Goal: Task Accomplishment & Management: Manage account settings

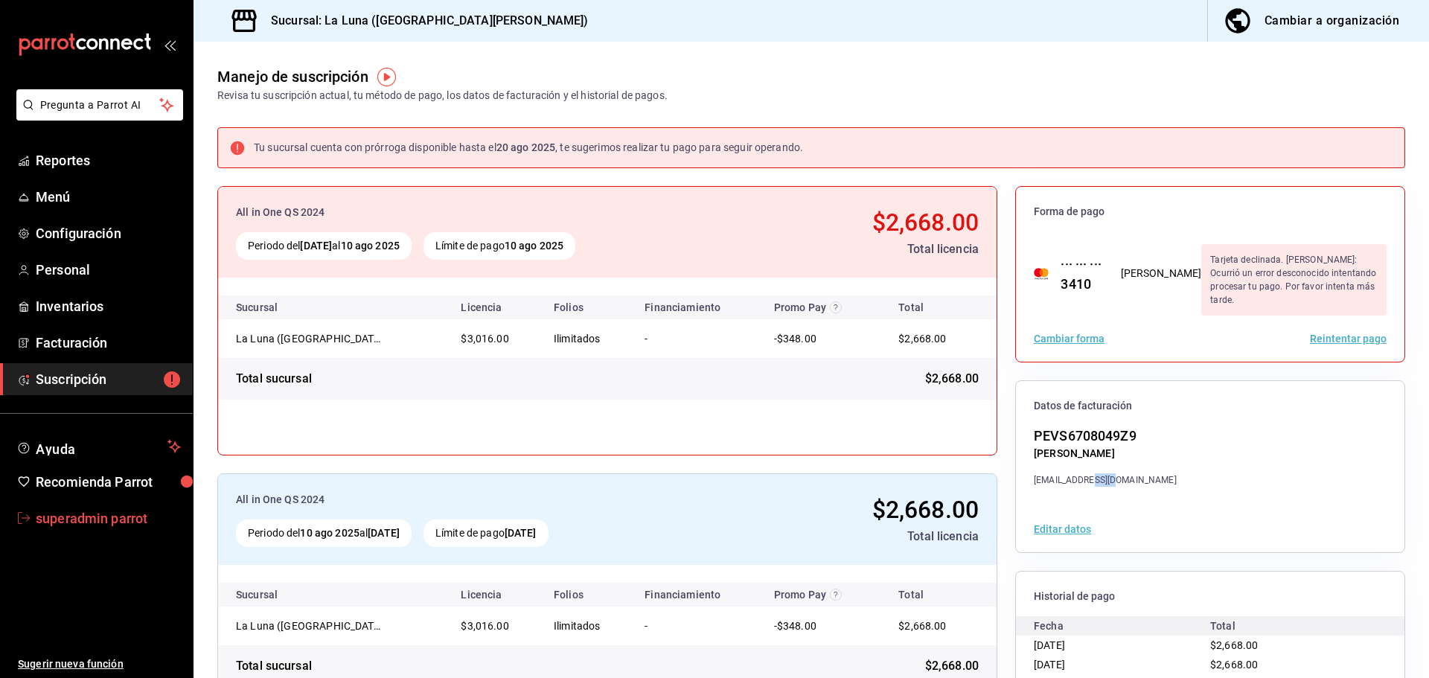
click at [110, 516] on span "superadmin parrot" at bounding box center [108, 518] width 145 height 20
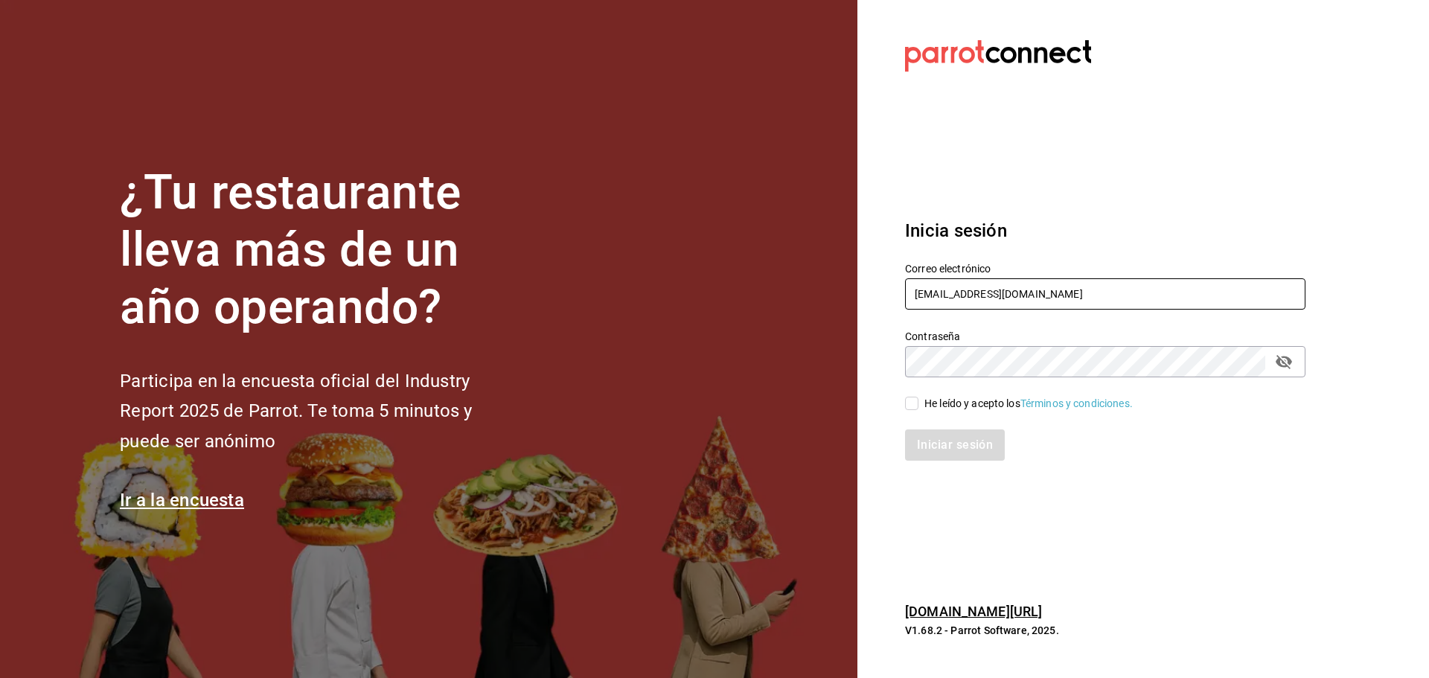
click at [1112, 299] on input "laluna@sanpedro.com" at bounding box center [1105, 293] width 400 height 31
paste input "fatboys@burgers"
type input "fatboys@burgers.com"
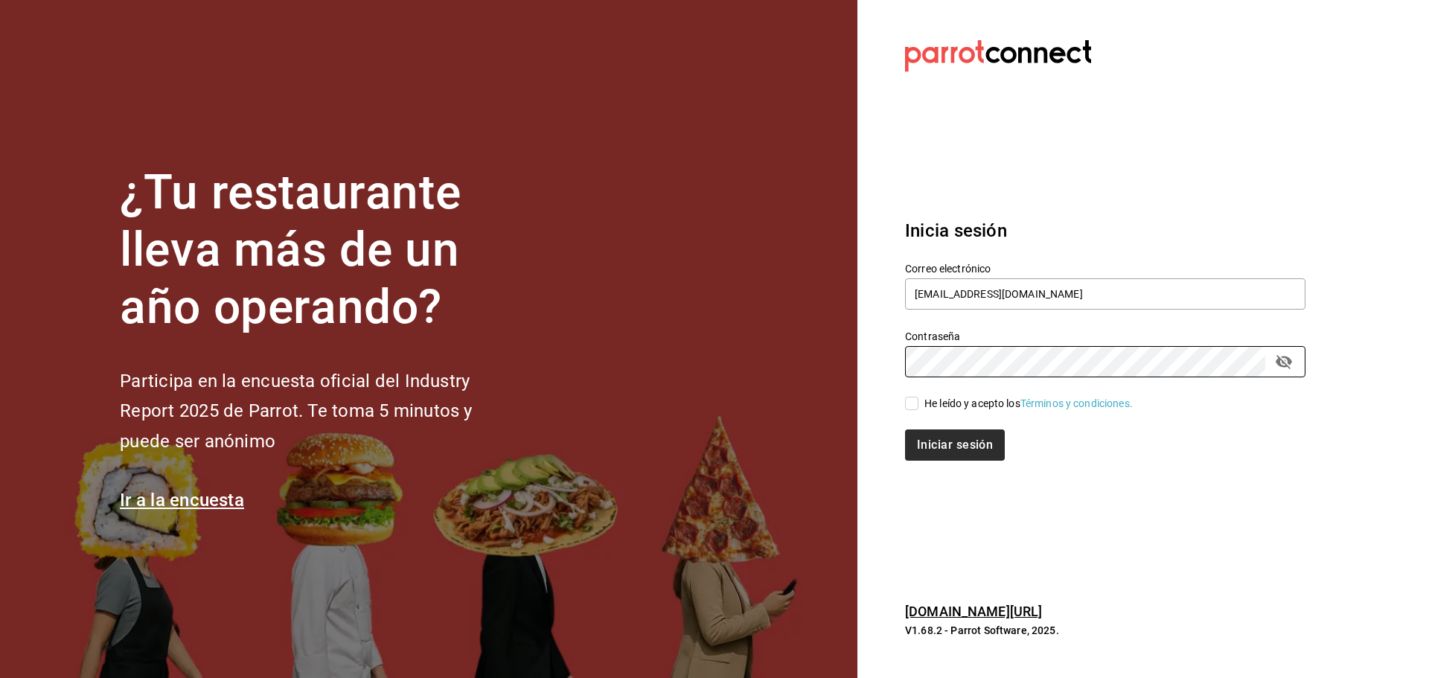
drag, startPoint x: 978, startPoint y: 402, endPoint x: 973, endPoint y: 435, distance: 33.1
click at [978, 402] on div "He leído y acepto los Términos y condiciones." at bounding box center [1028, 404] width 208 height 16
click at [918, 402] on input "He leído y acepto los Términos y condiciones." at bounding box center [911, 403] width 13 height 13
checkbox input "true"
click at [968, 451] on button "Iniciar sesión" at bounding box center [955, 444] width 101 height 31
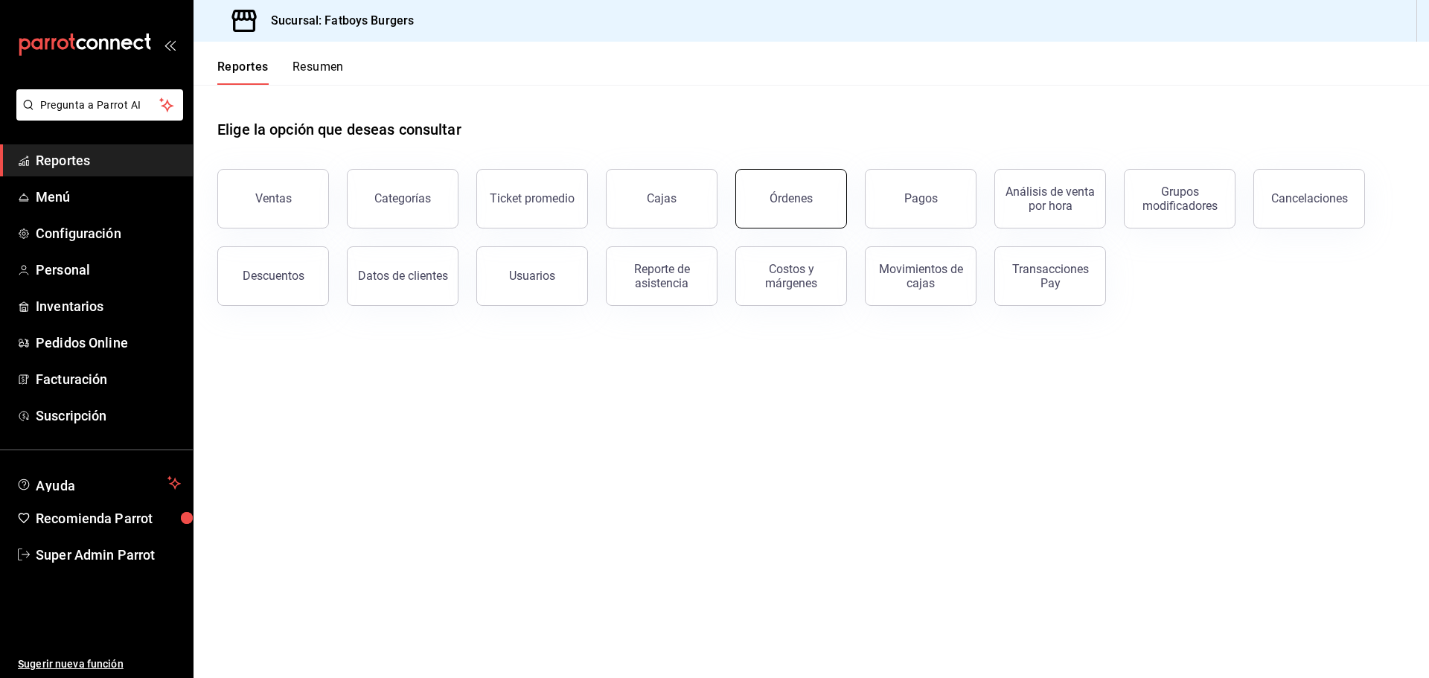
click at [769, 185] on button "Órdenes" at bounding box center [791, 199] width 112 height 60
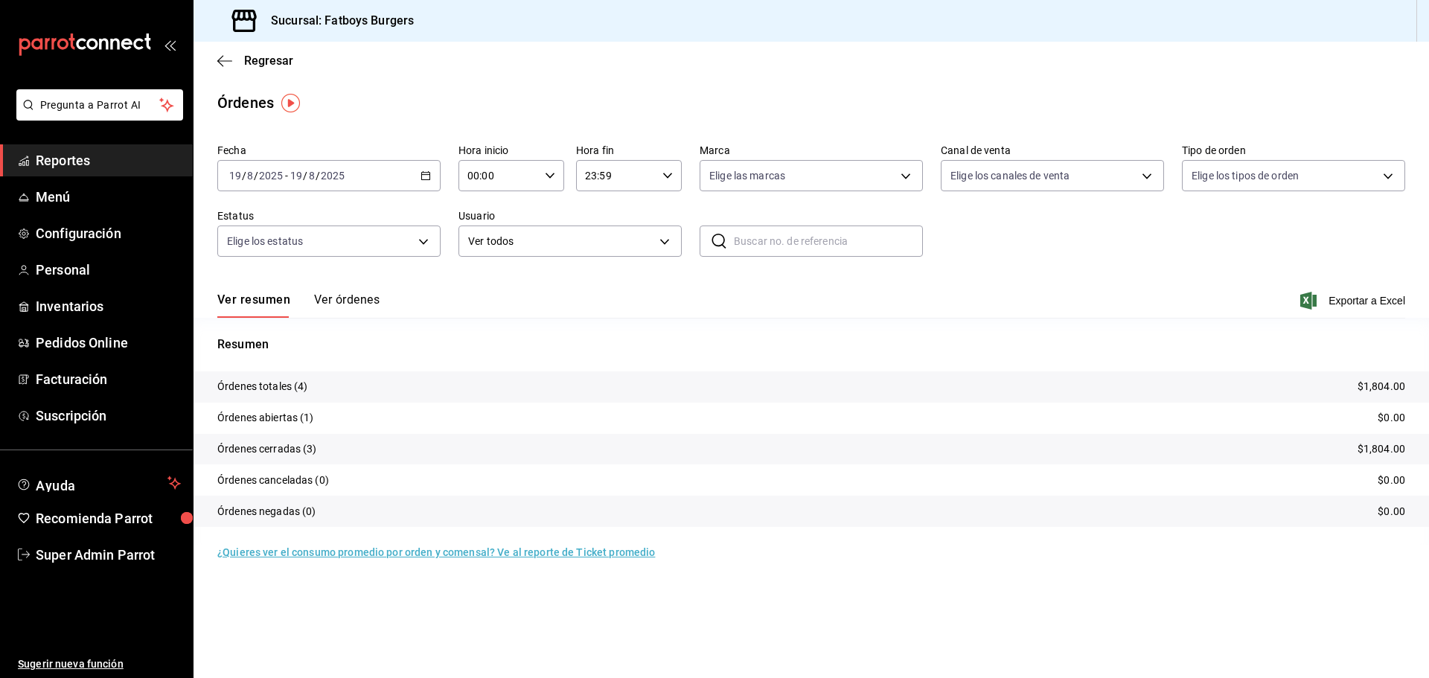
click at [360, 301] on button "Ver órdenes" at bounding box center [346, 304] width 65 height 25
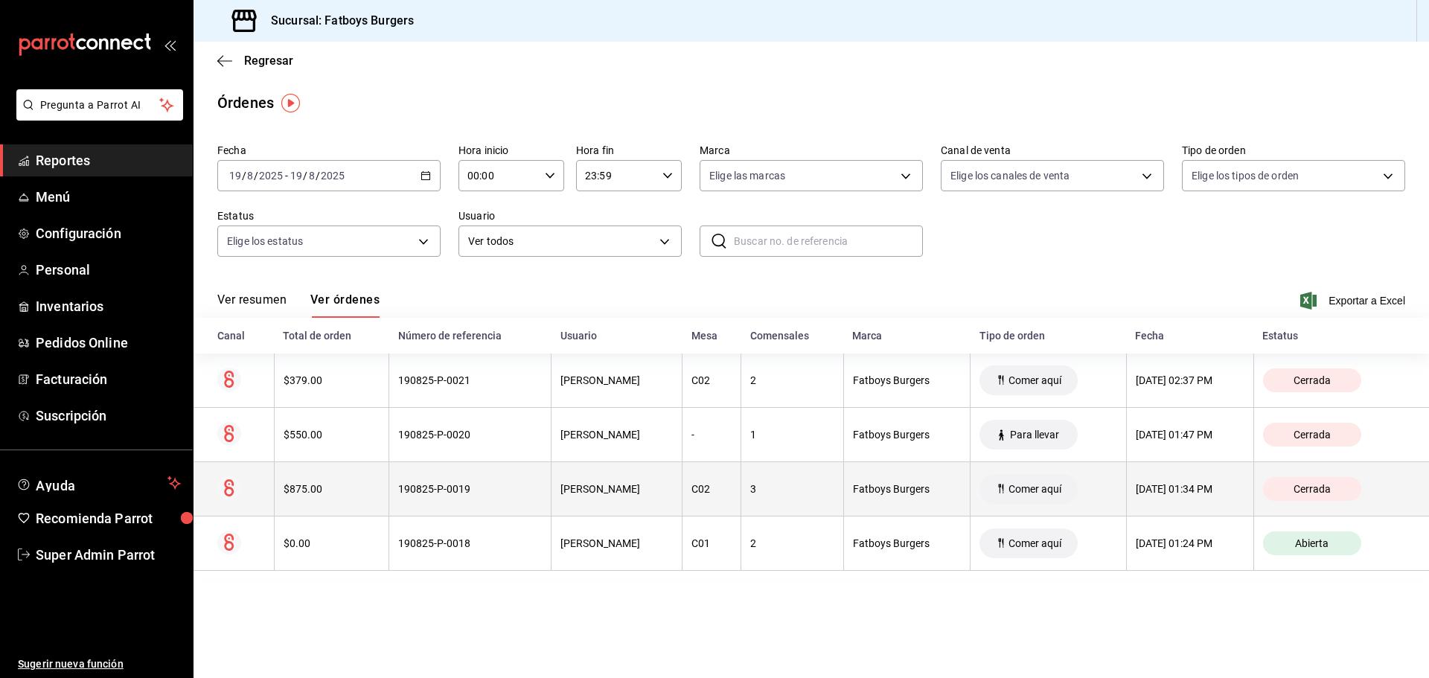
click at [522, 502] on th "190825-P-0019" at bounding box center [470, 489] width 162 height 54
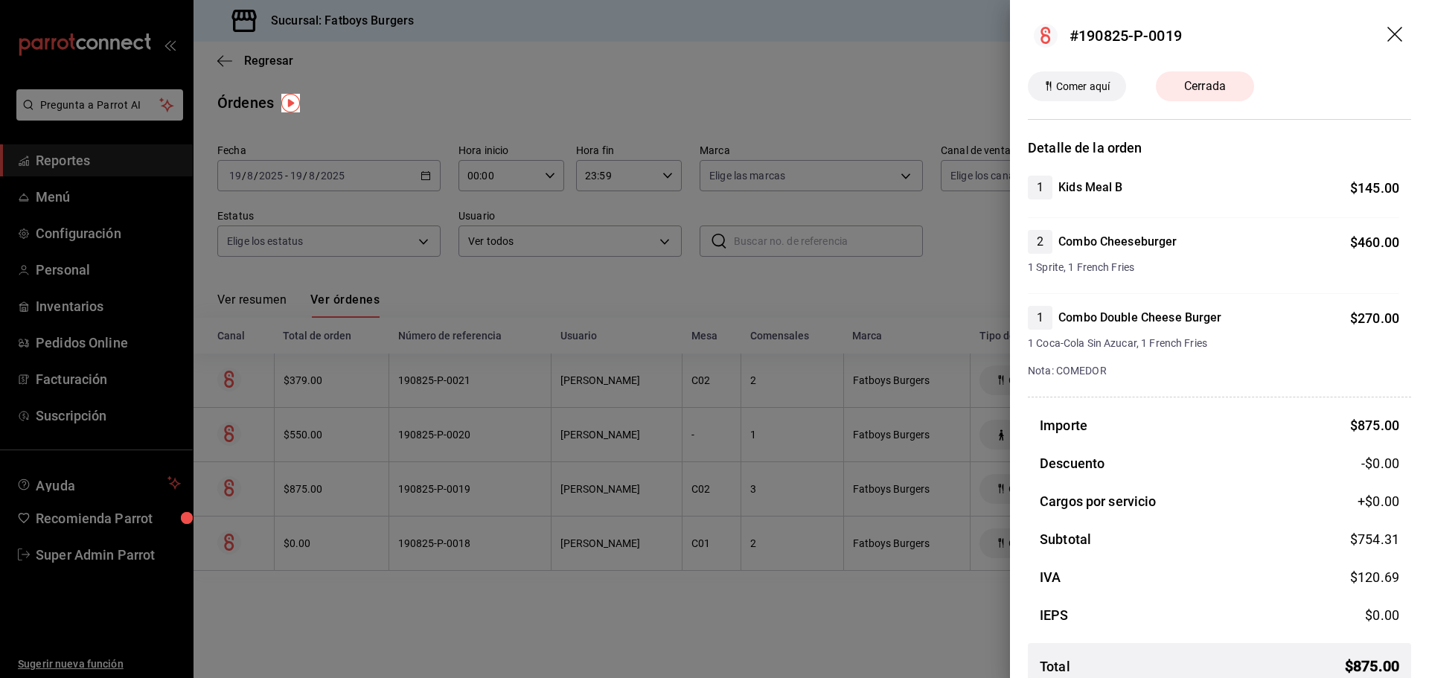
click at [760, 412] on div at bounding box center [714, 339] width 1429 height 678
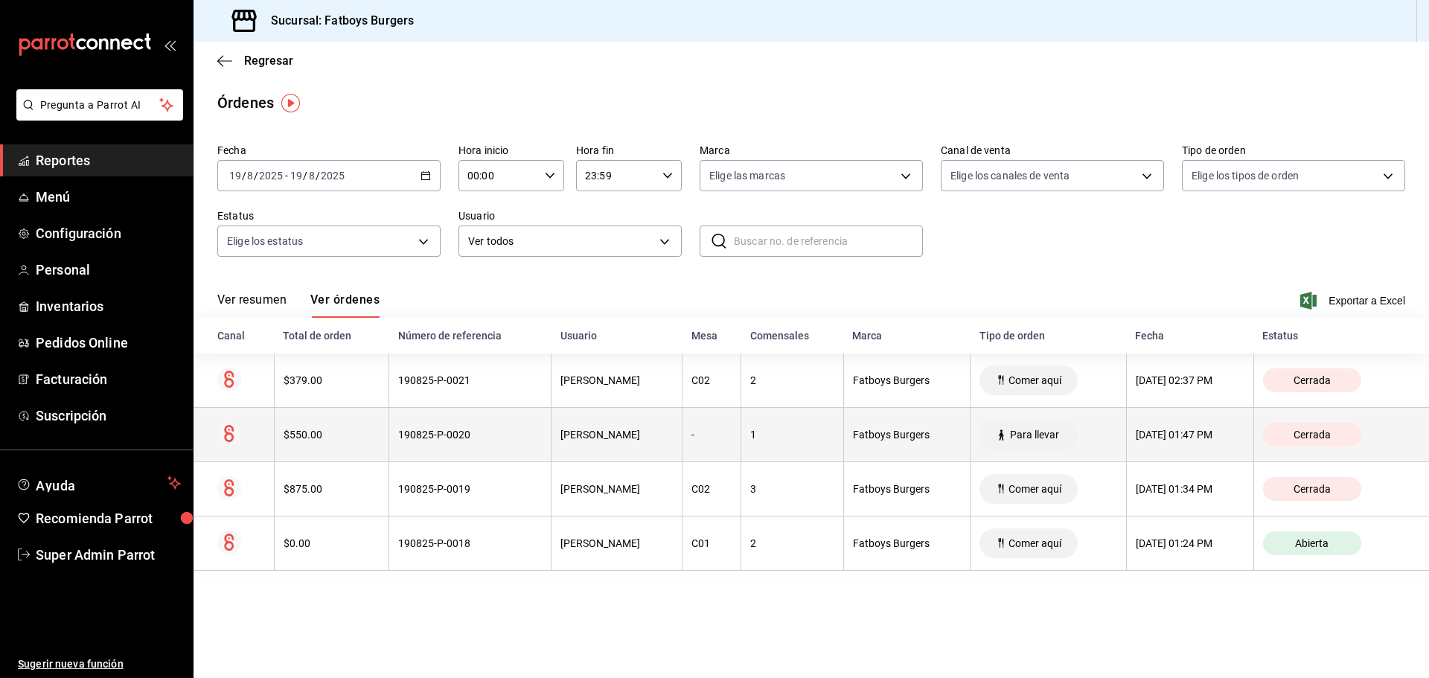
click at [362, 443] on th "$550.00" at bounding box center [331, 435] width 115 height 54
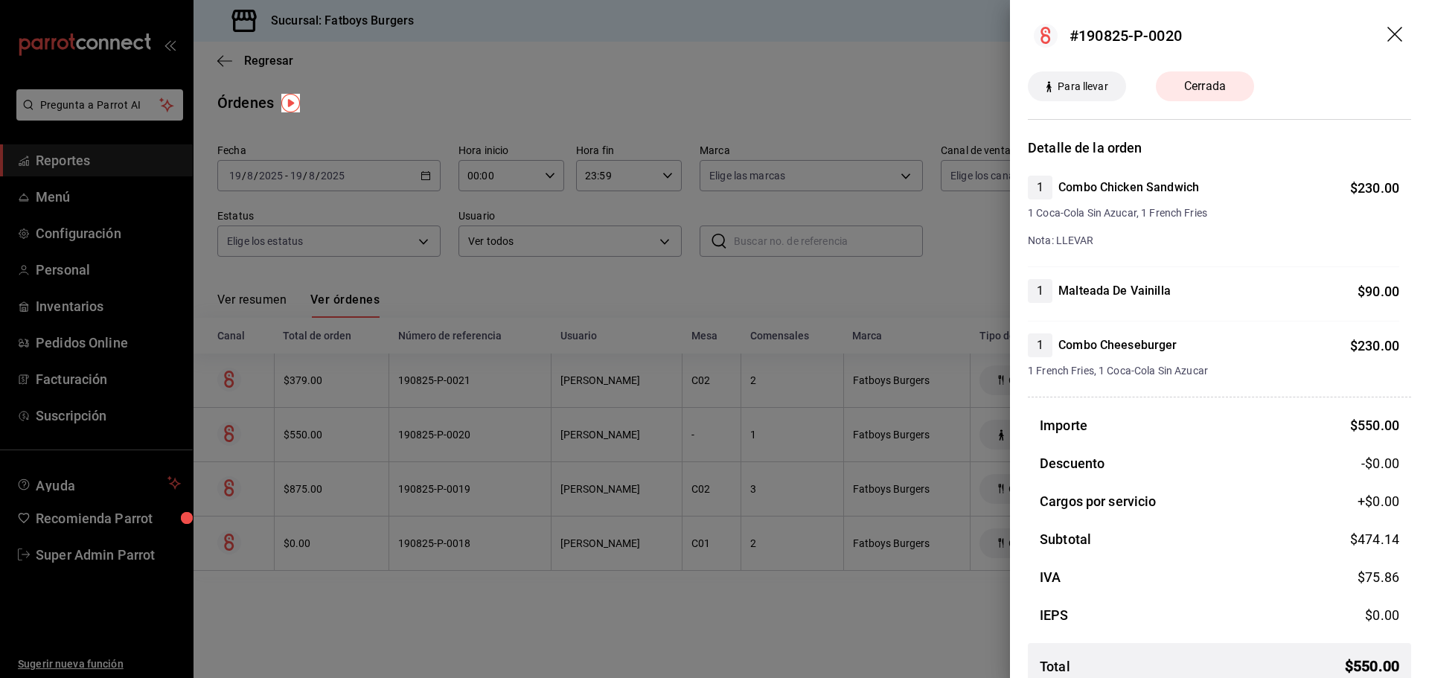
click at [590, 326] on div at bounding box center [714, 339] width 1429 height 678
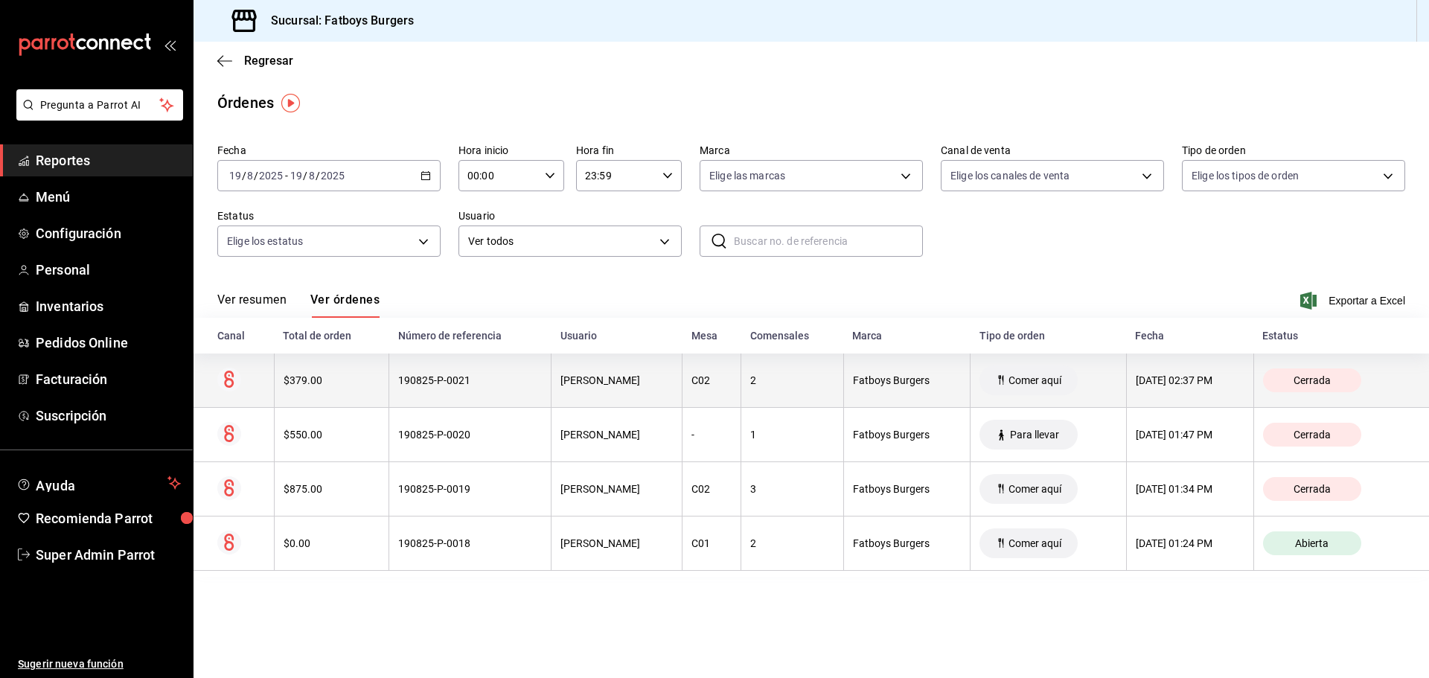
click at [398, 379] on div "190825-P-0021" at bounding box center [470, 380] width 144 height 12
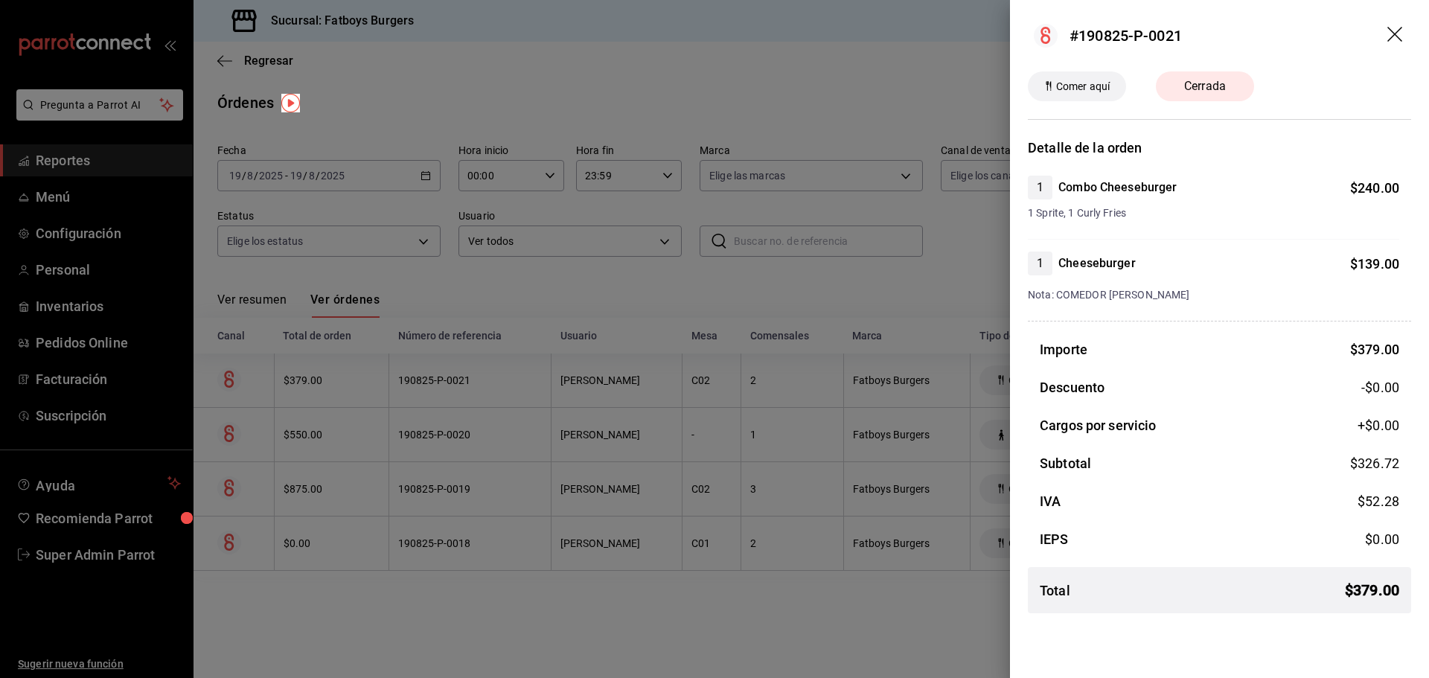
click at [1403, 40] on icon "drag" at bounding box center [1396, 36] width 18 height 18
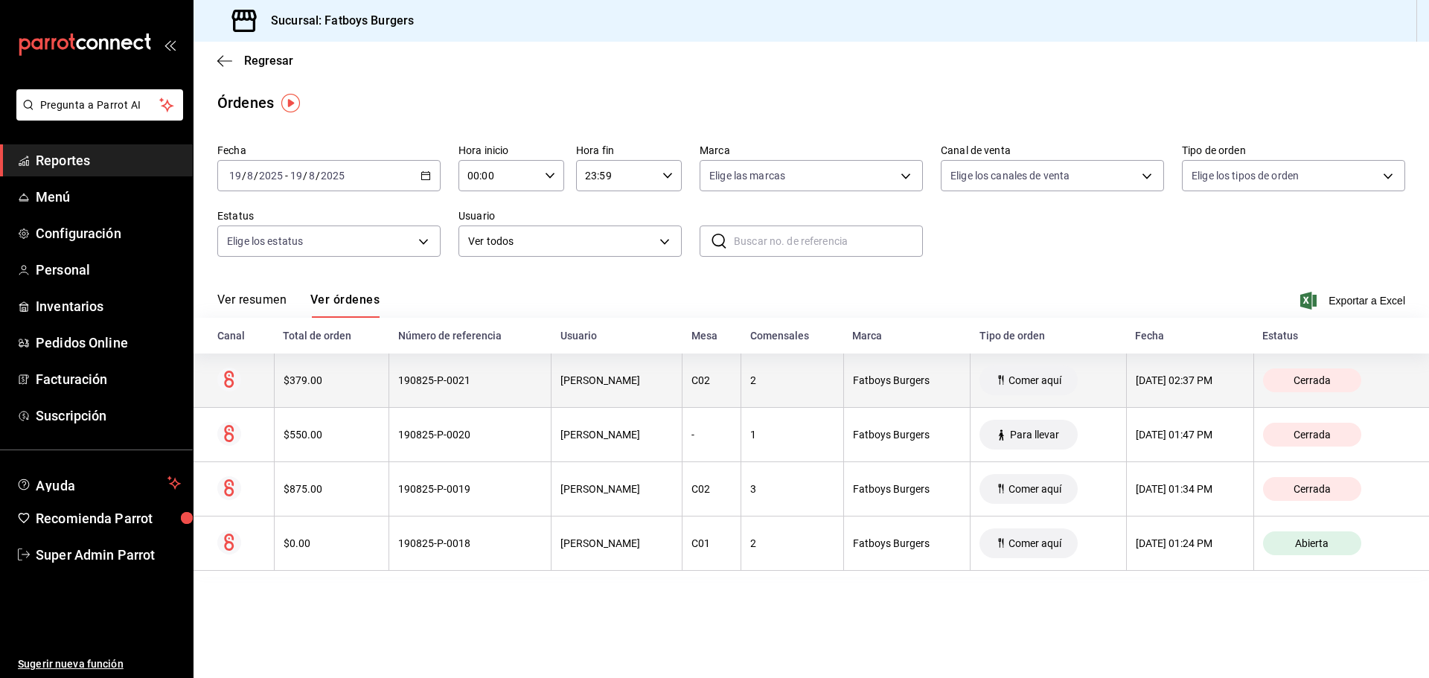
click at [439, 379] on div "190825-P-0021" at bounding box center [470, 380] width 144 height 12
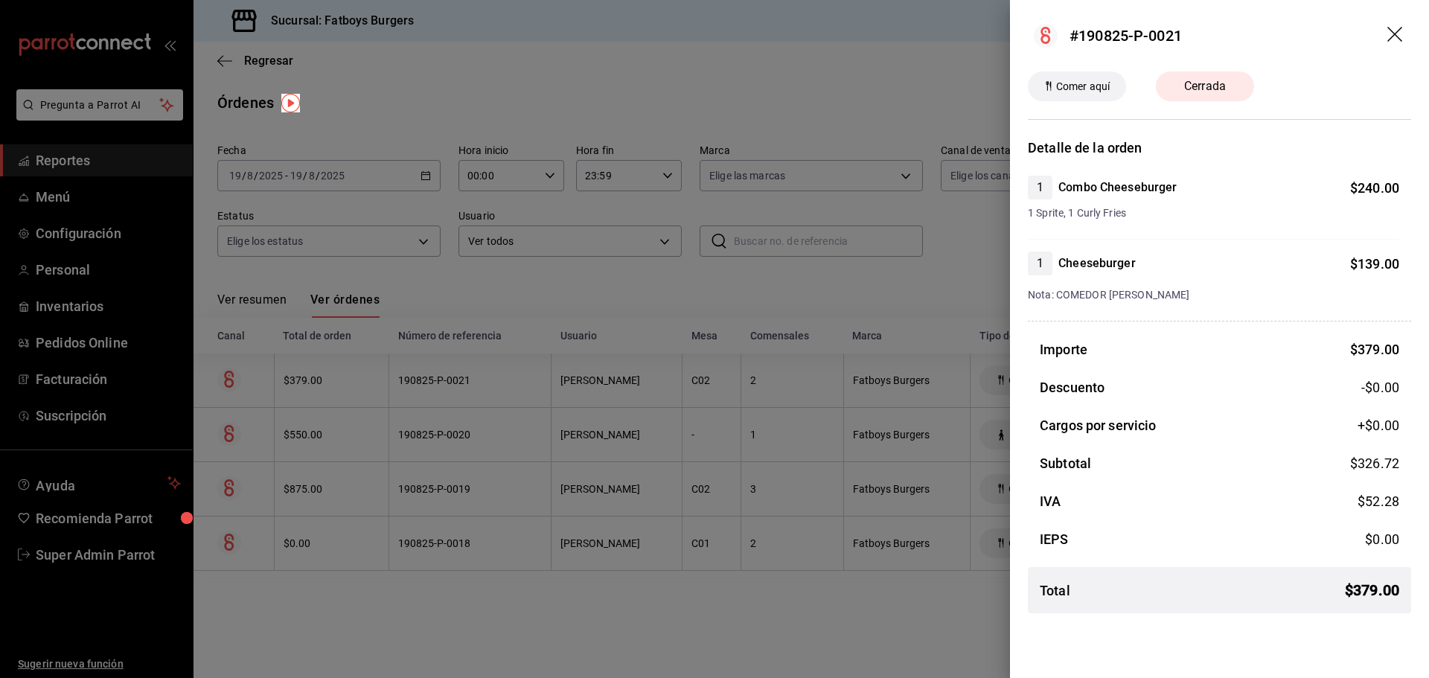
click at [783, 285] on div at bounding box center [714, 339] width 1429 height 678
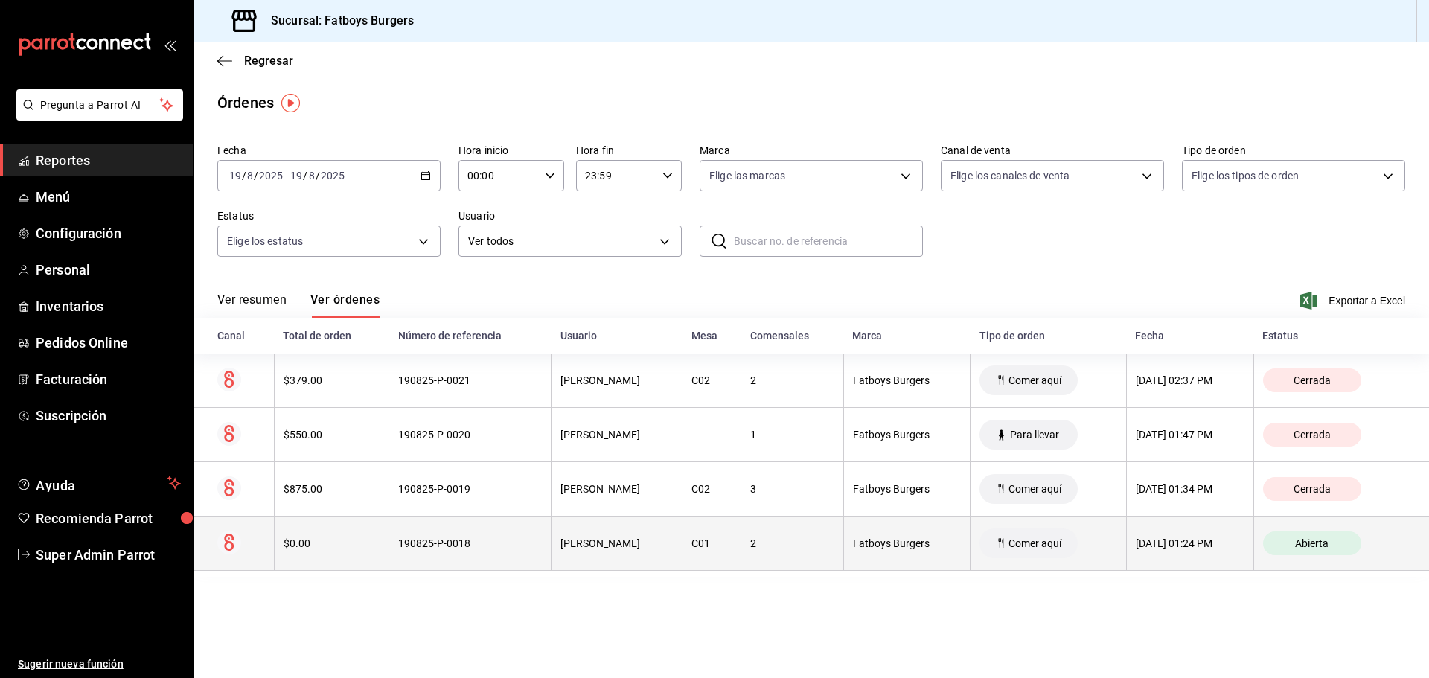
click at [604, 532] on th "[PERSON_NAME]" at bounding box center [616, 543] width 131 height 54
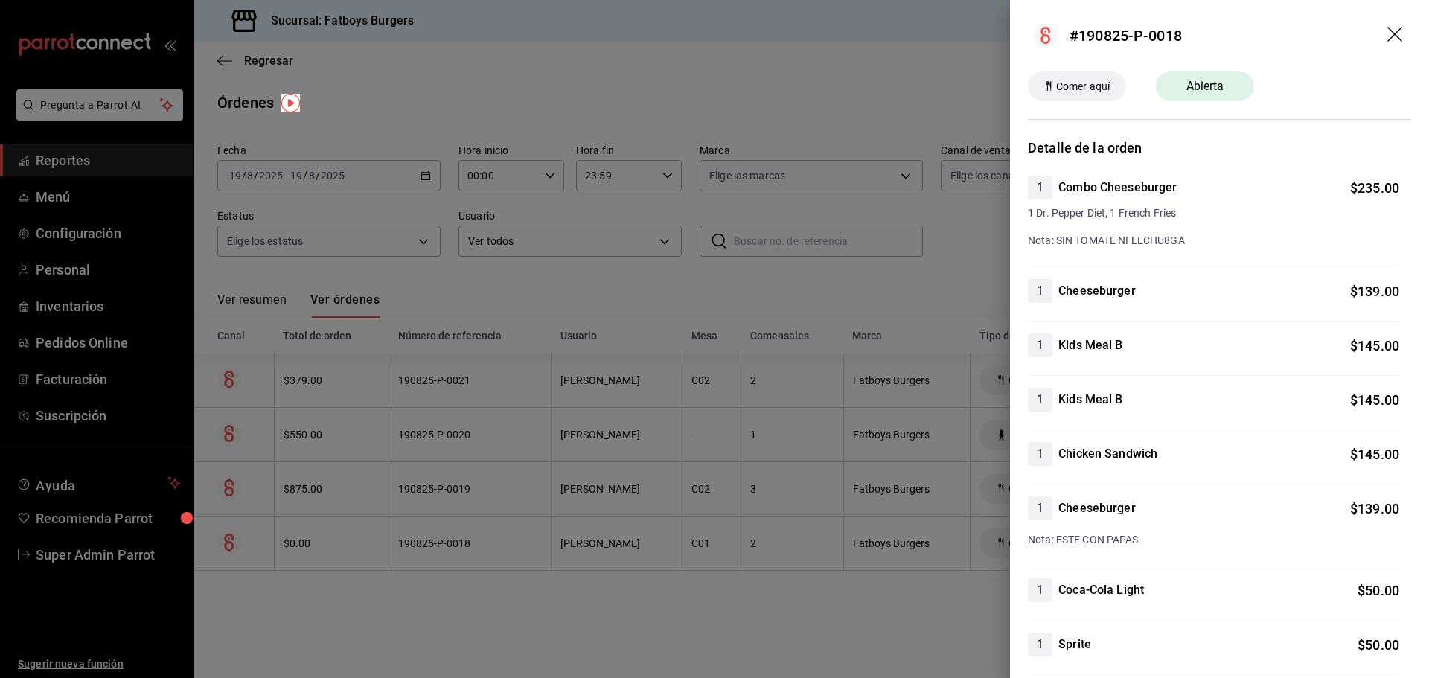
click at [1388, 29] on icon "drag" at bounding box center [1394, 34] width 15 height 15
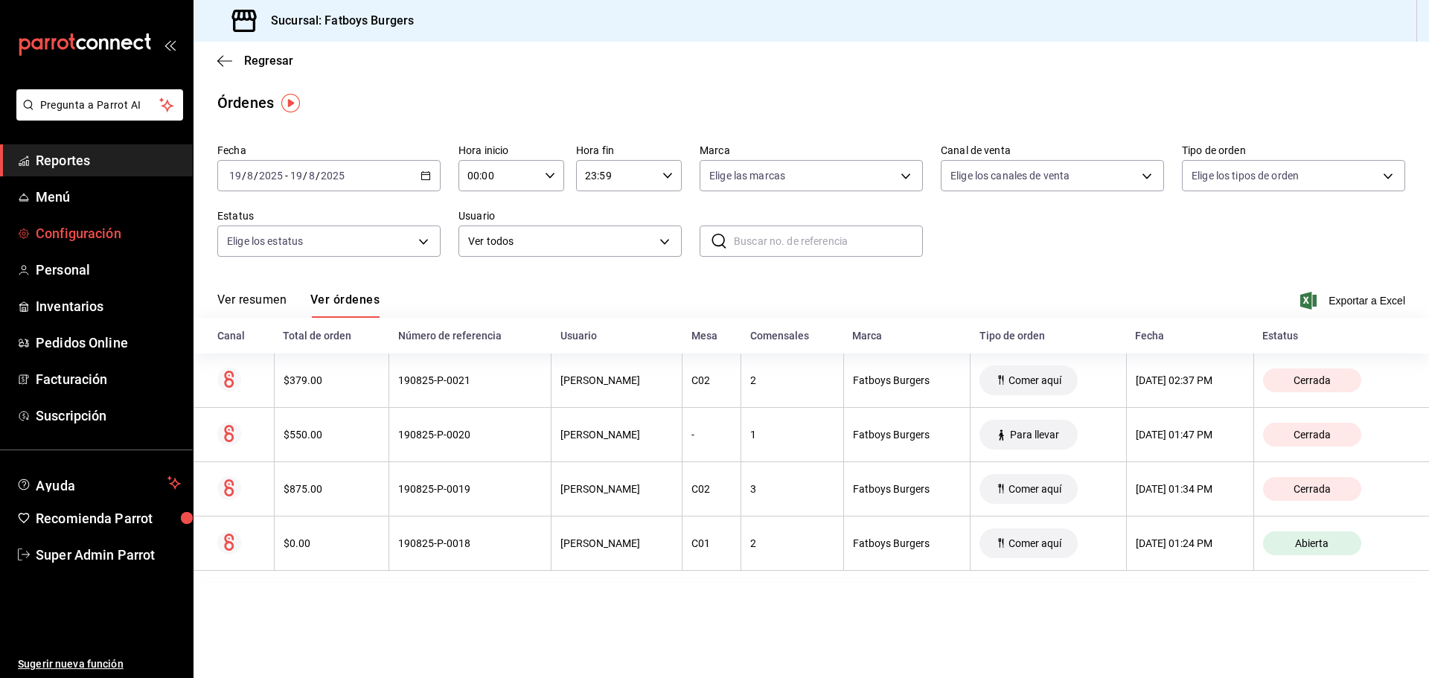
click at [59, 238] on span "Configuración" at bounding box center [108, 233] width 145 height 20
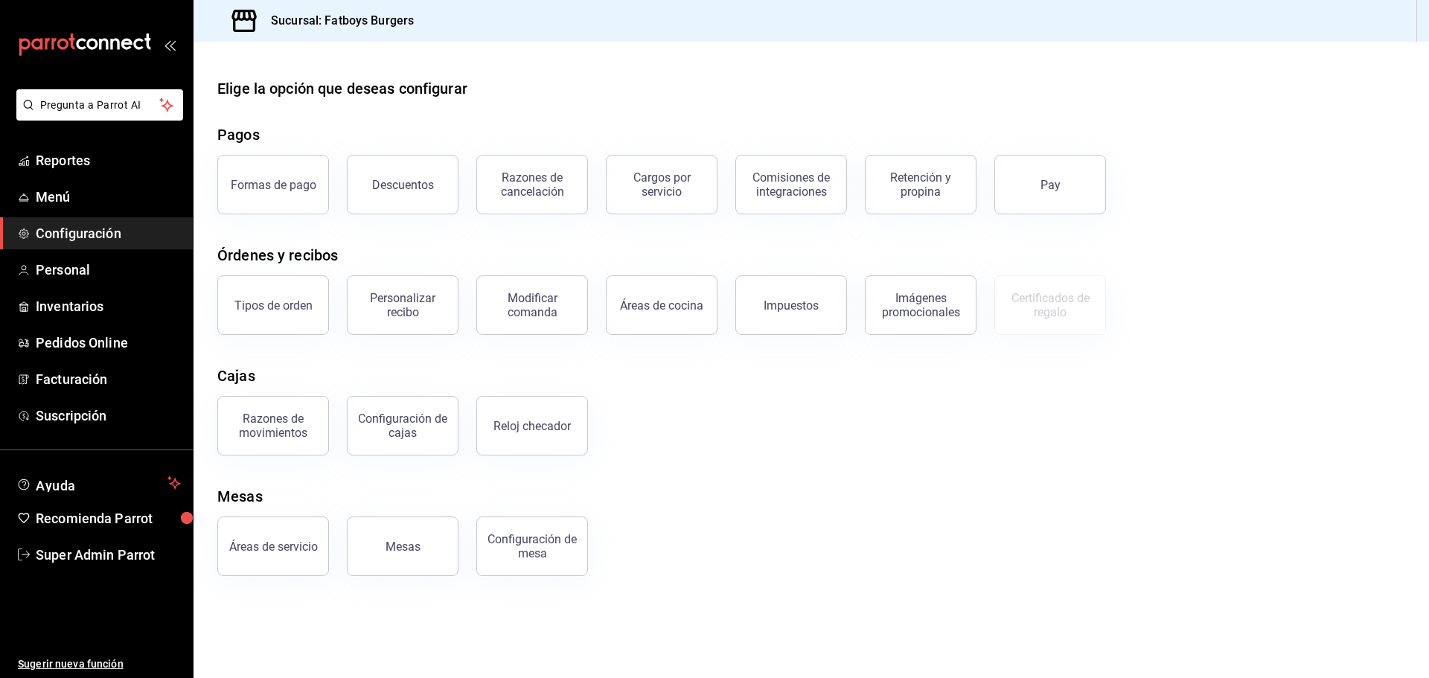
click at [408, 372] on div "Cajas" at bounding box center [810, 376] width 1187 height 22
click at [65, 161] on span "Reportes" at bounding box center [108, 160] width 145 height 20
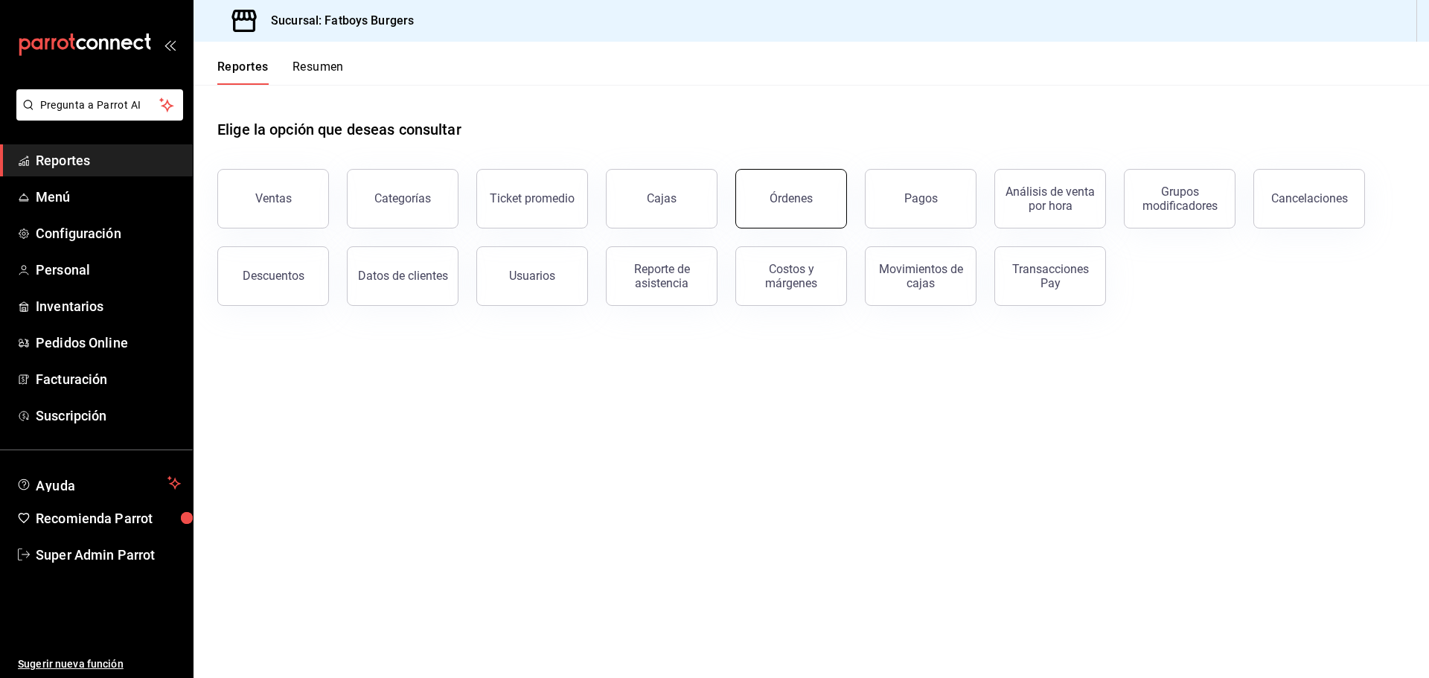
click at [793, 194] on div "Órdenes" at bounding box center [790, 198] width 43 height 14
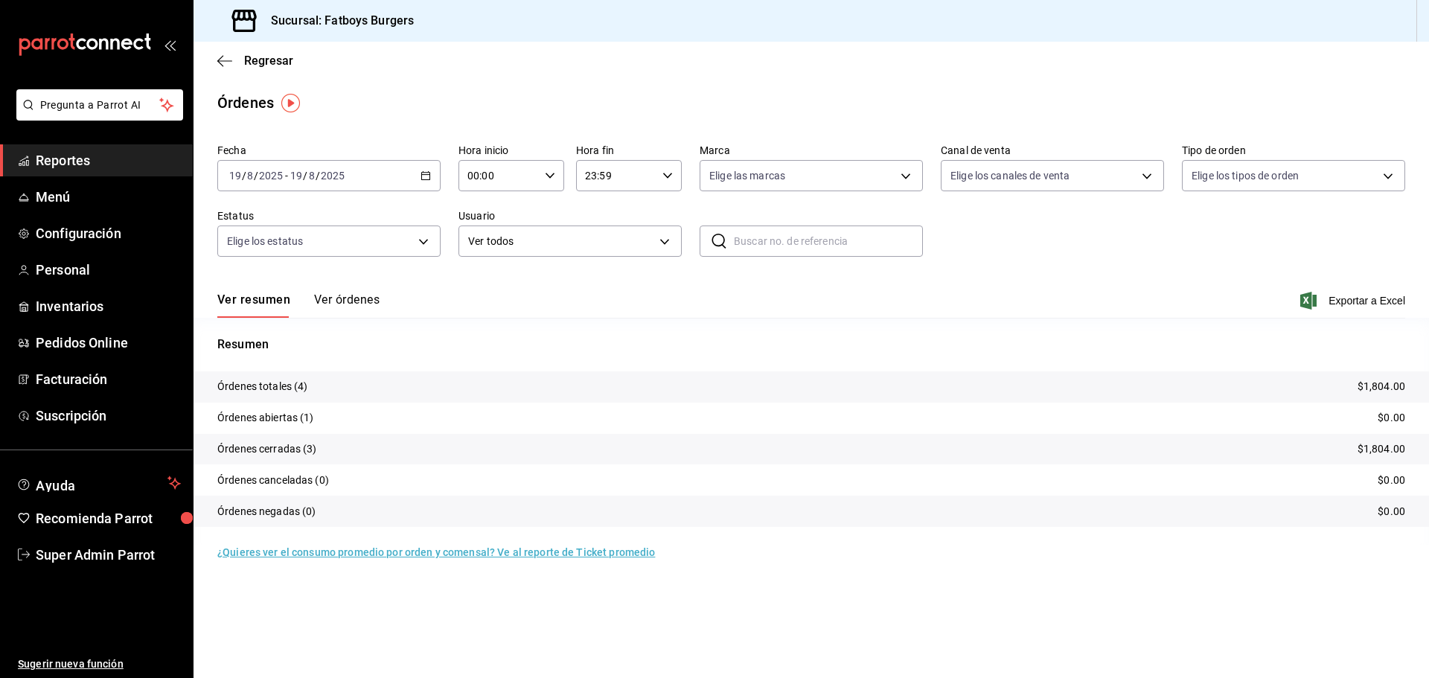
click at [356, 304] on button "Ver órdenes" at bounding box center [346, 304] width 65 height 25
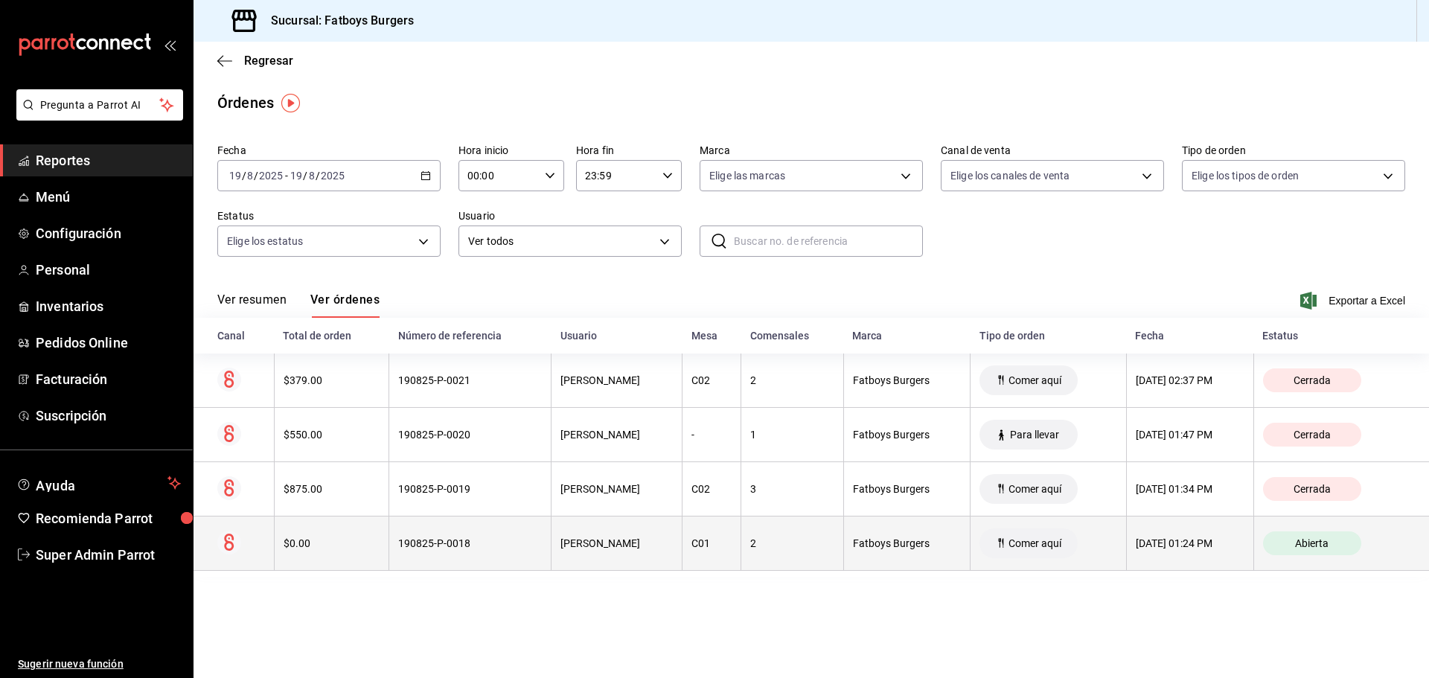
click at [750, 546] on div "2" at bounding box center [791, 543] width 83 height 12
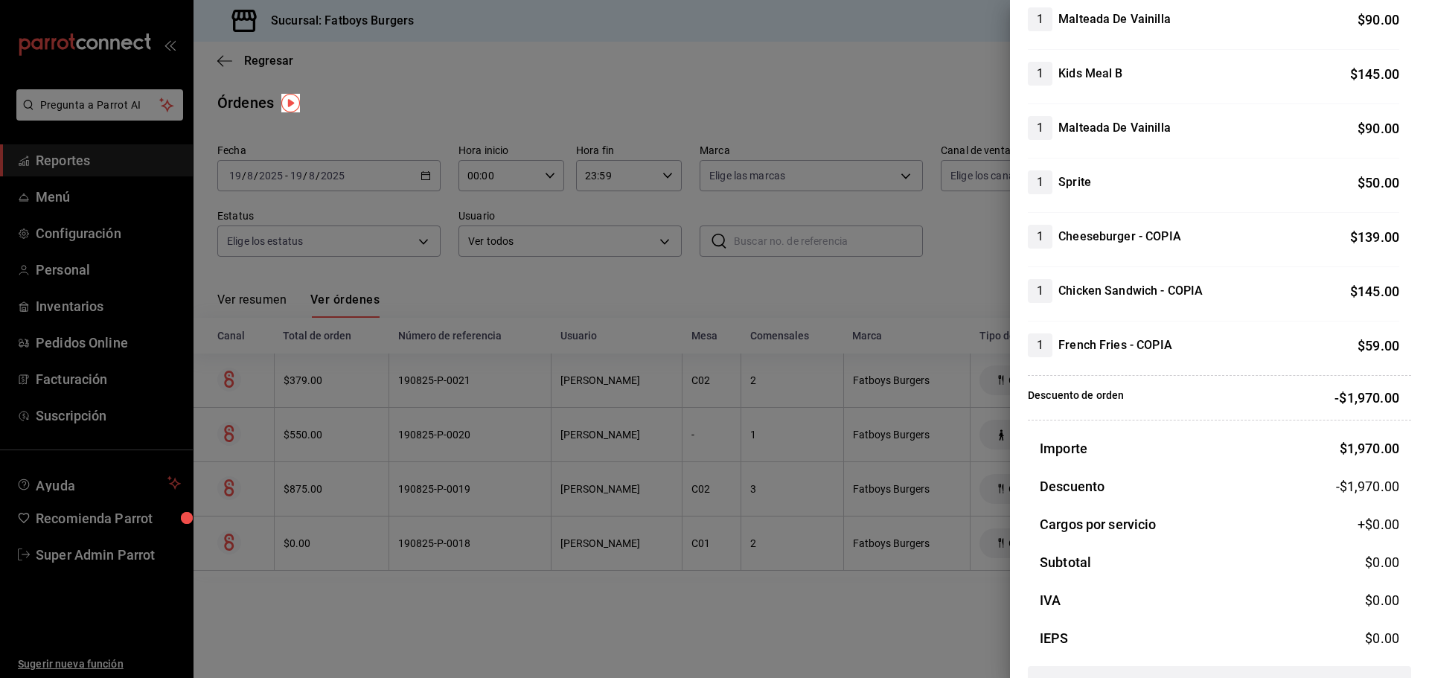
scroll to position [834, 0]
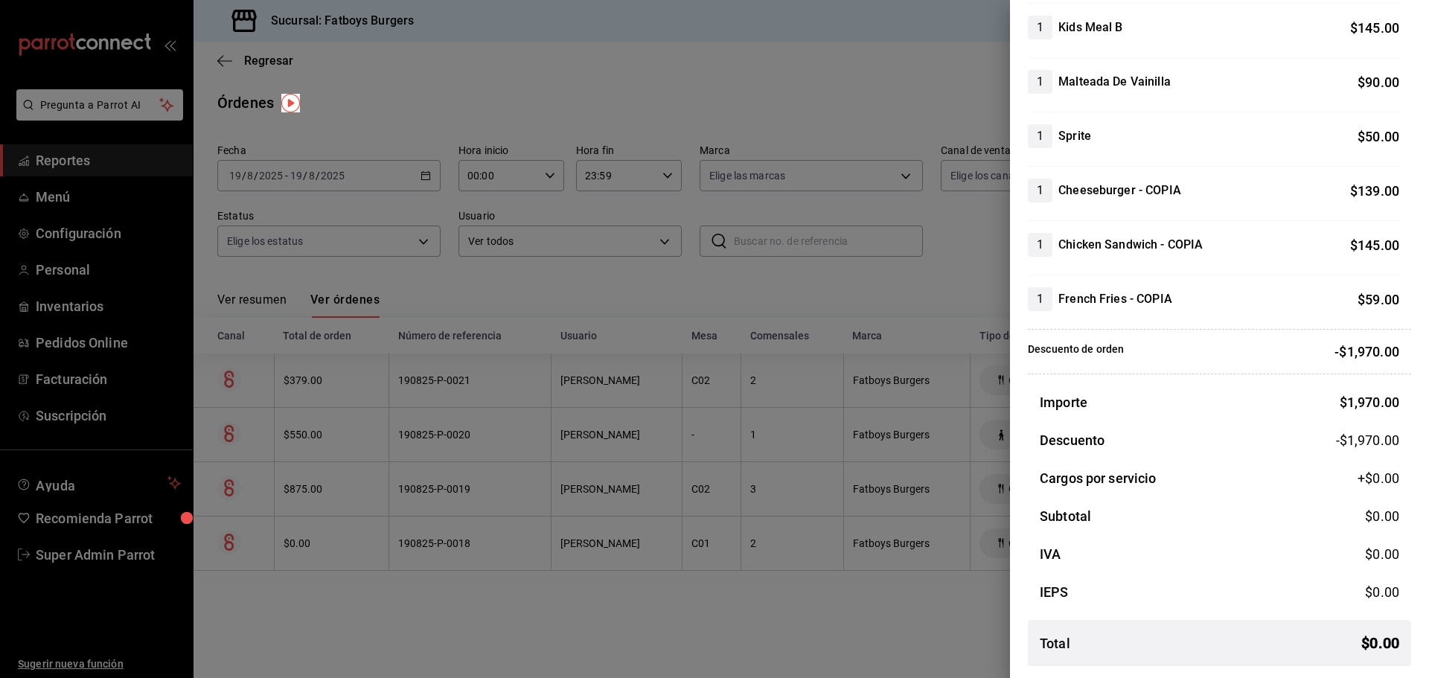
click at [151, 189] on div at bounding box center [714, 339] width 1429 height 678
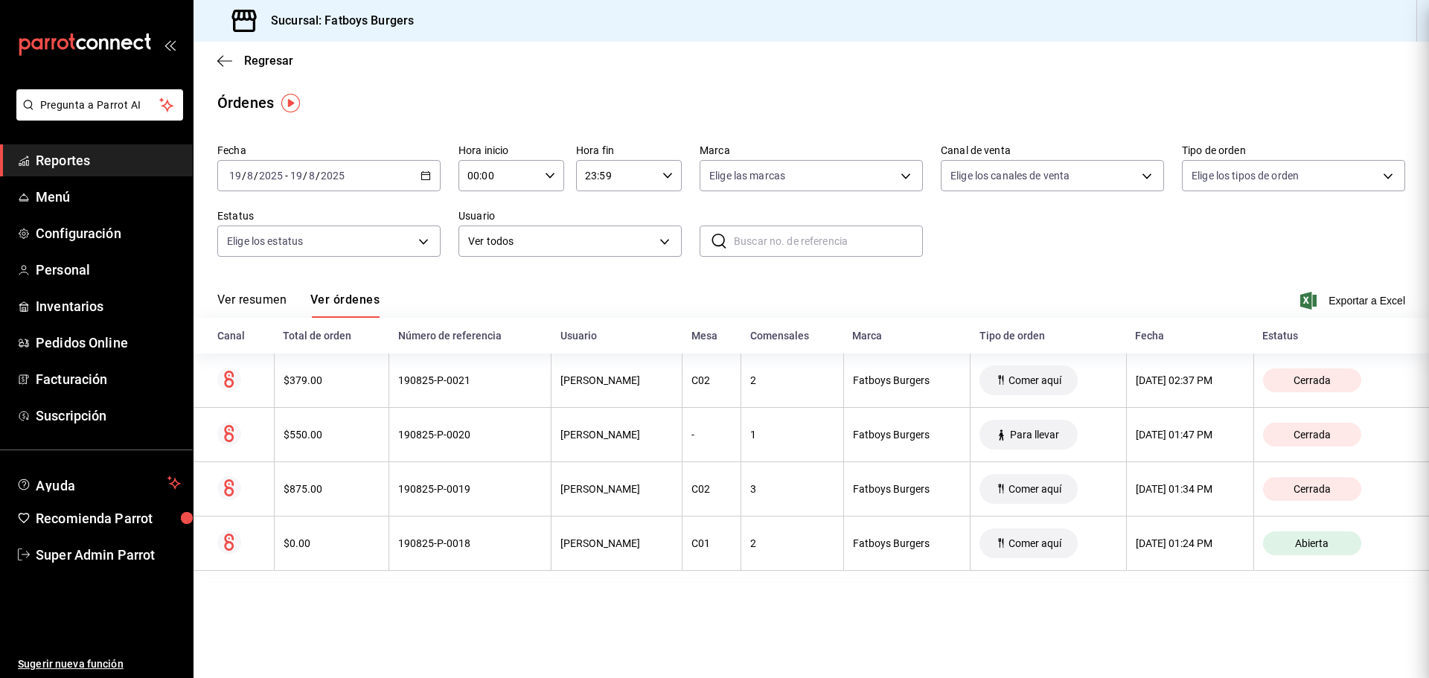
scroll to position [0, 0]
click at [48, 237] on span "Configuración" at bounding box center [108, 233] width 145 height 20
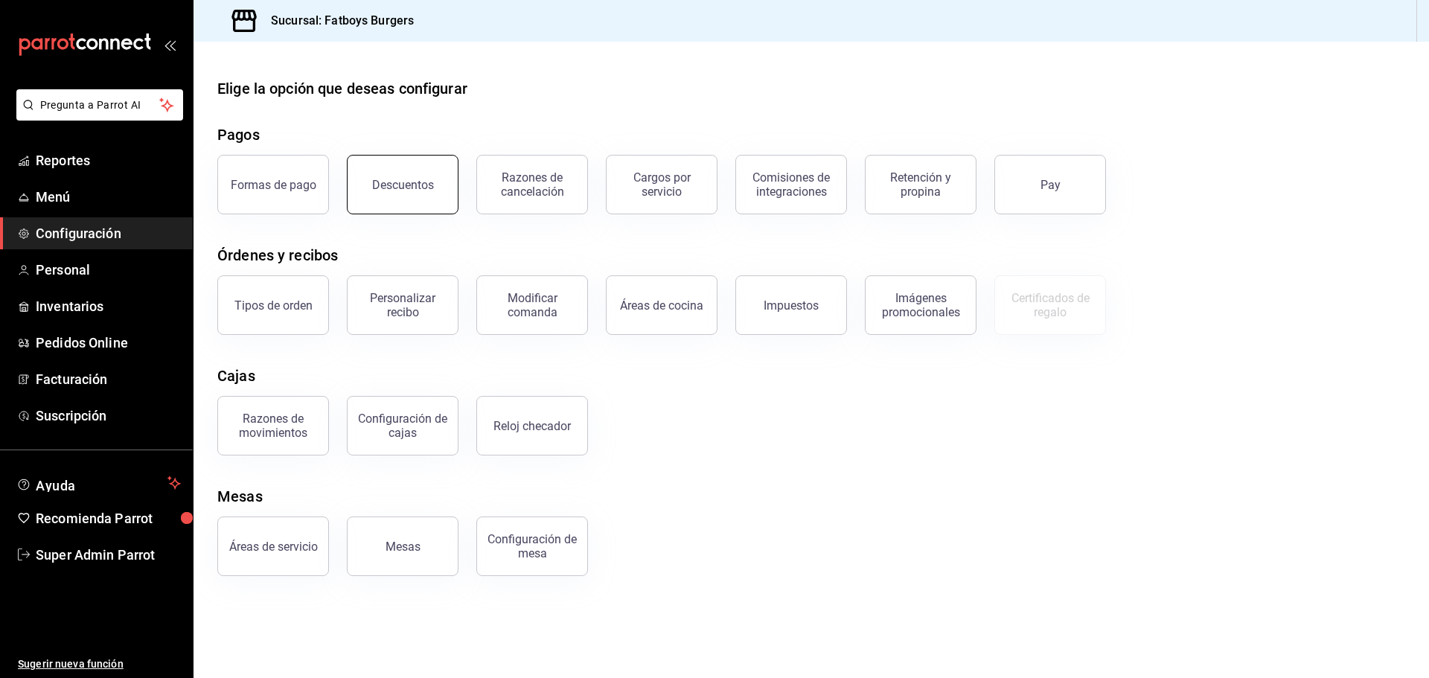
click at [398, 193] on button "Descuentos" at bounding box center [403, 185] width 112 height 60
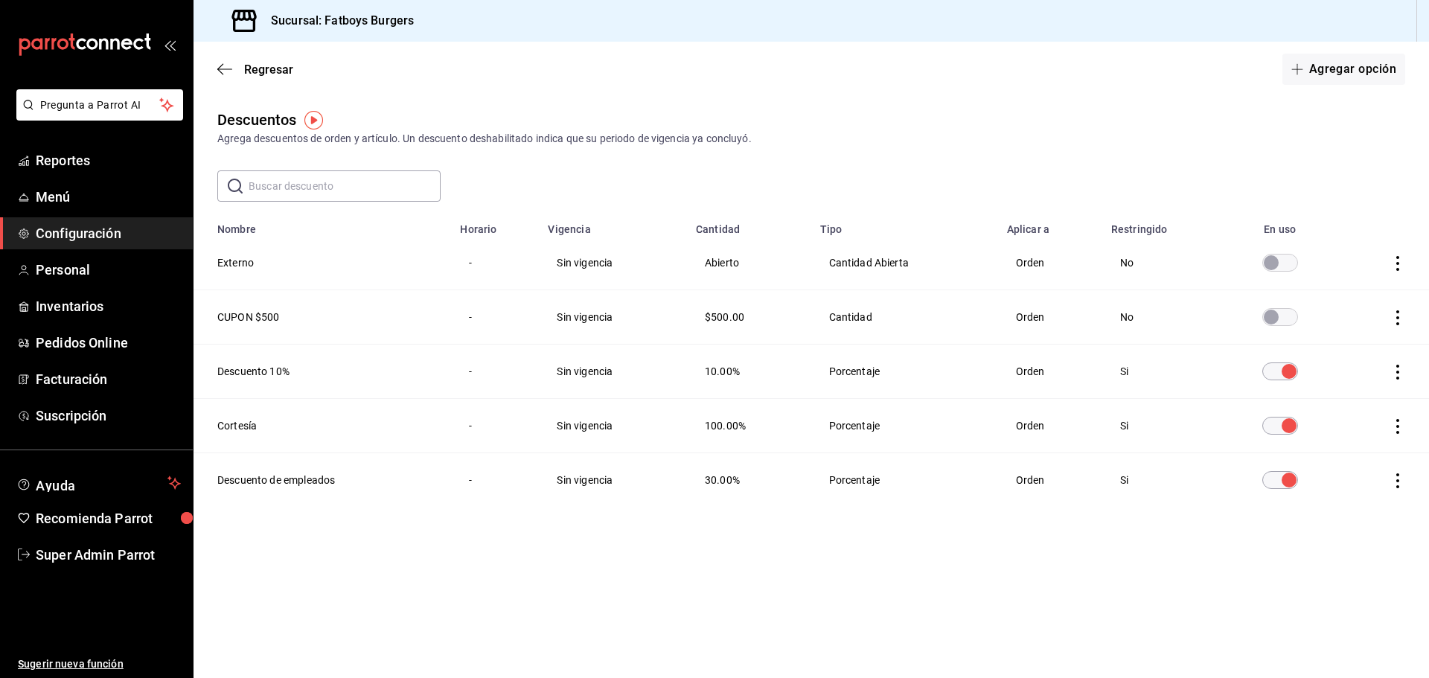
click at [1400, 417] on td "discountsTable" at bounding box center [1383, 426] width 92 height 54
click at [1400, 424] on icon "actions" at bounding box center [1397, 426] width 15 height 15
click at [378, 423] on div at bounding box center [714, 339] width 1429 height 678
click at [1390, 420] on icon "actions" at bounding box center [1397, 426] width 15 height 15
click at [1150, 597] on div at bounding box center [714, 339] width 1429 height 678
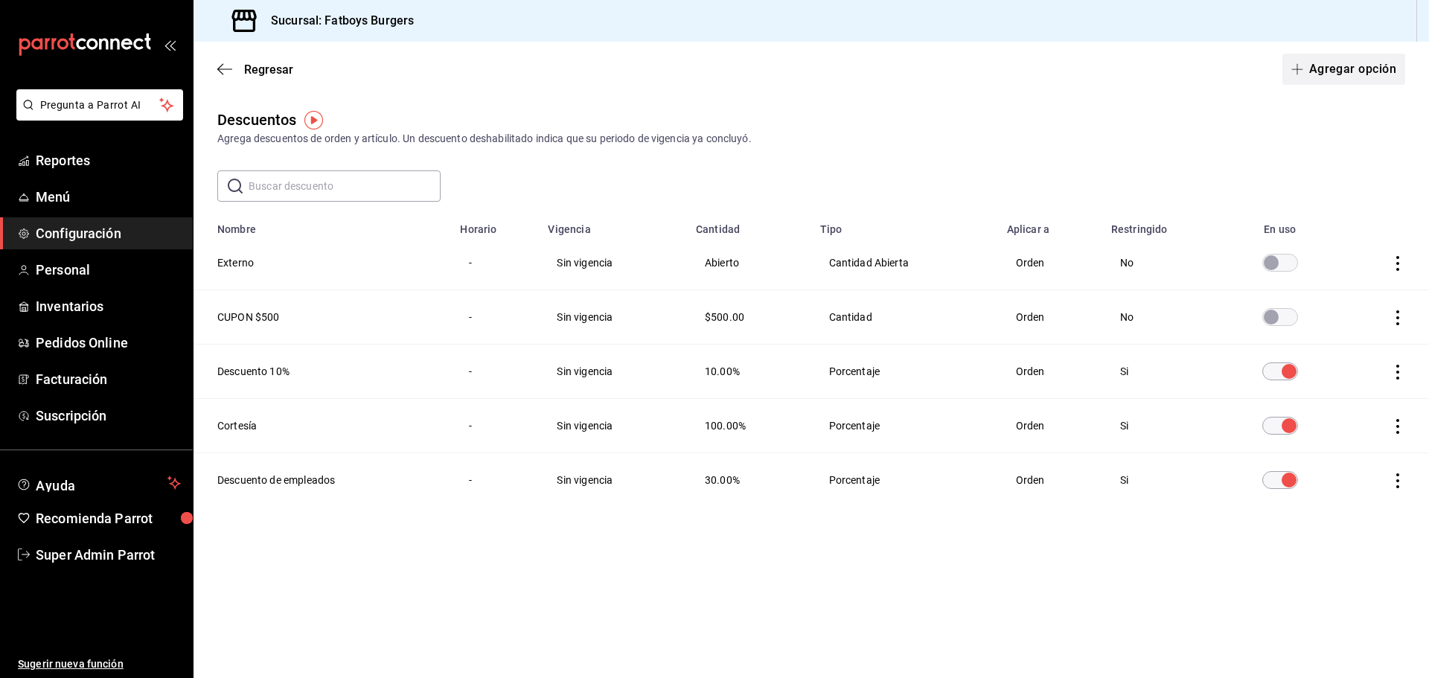
click at [1326, 69] on button "Agregar opción" at bounding box center [1343, 69] width 123 height 31
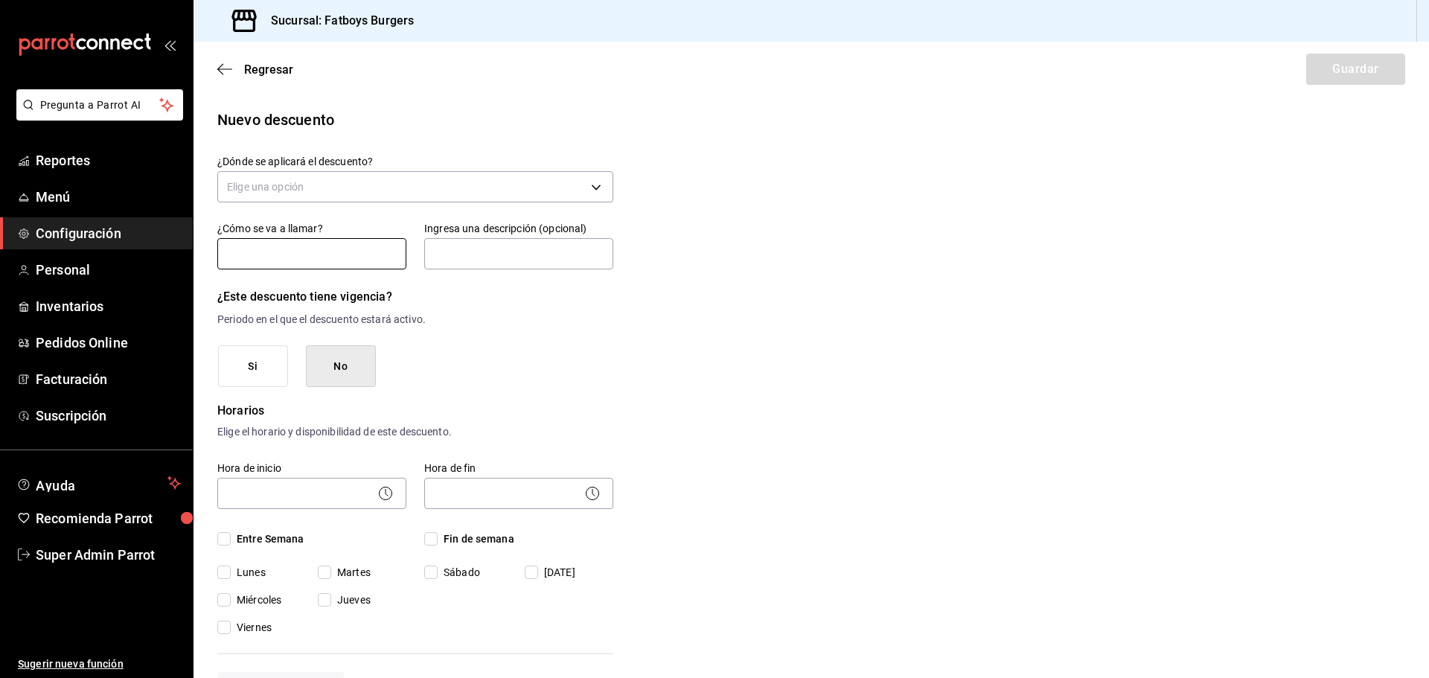
click at [304, 252] on input "text" at bounding box center [311, 253] width 189 height 31
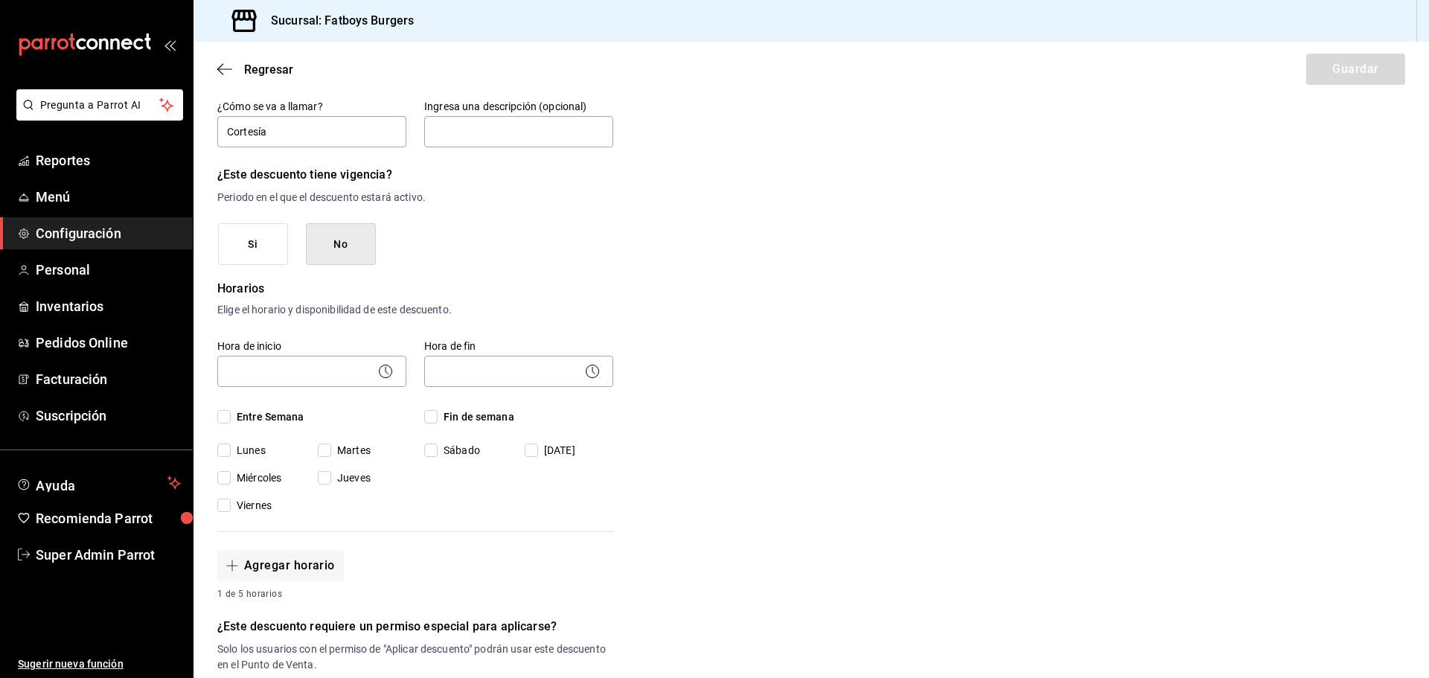
scroll to position [149, 0]
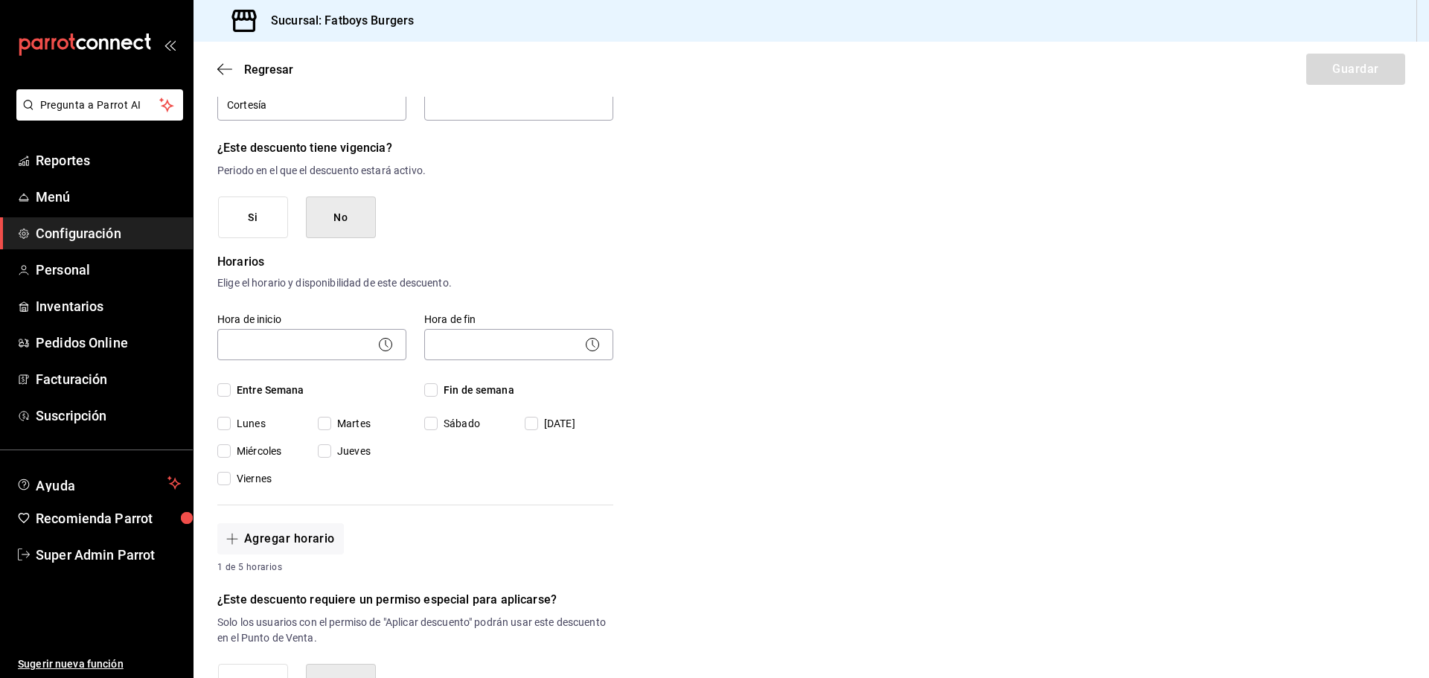
type input "Cortesía"
click at [229, 391] on input "Entre Semana" at bounding box center [223, 389] width 13 height 13
checkbox input "true"
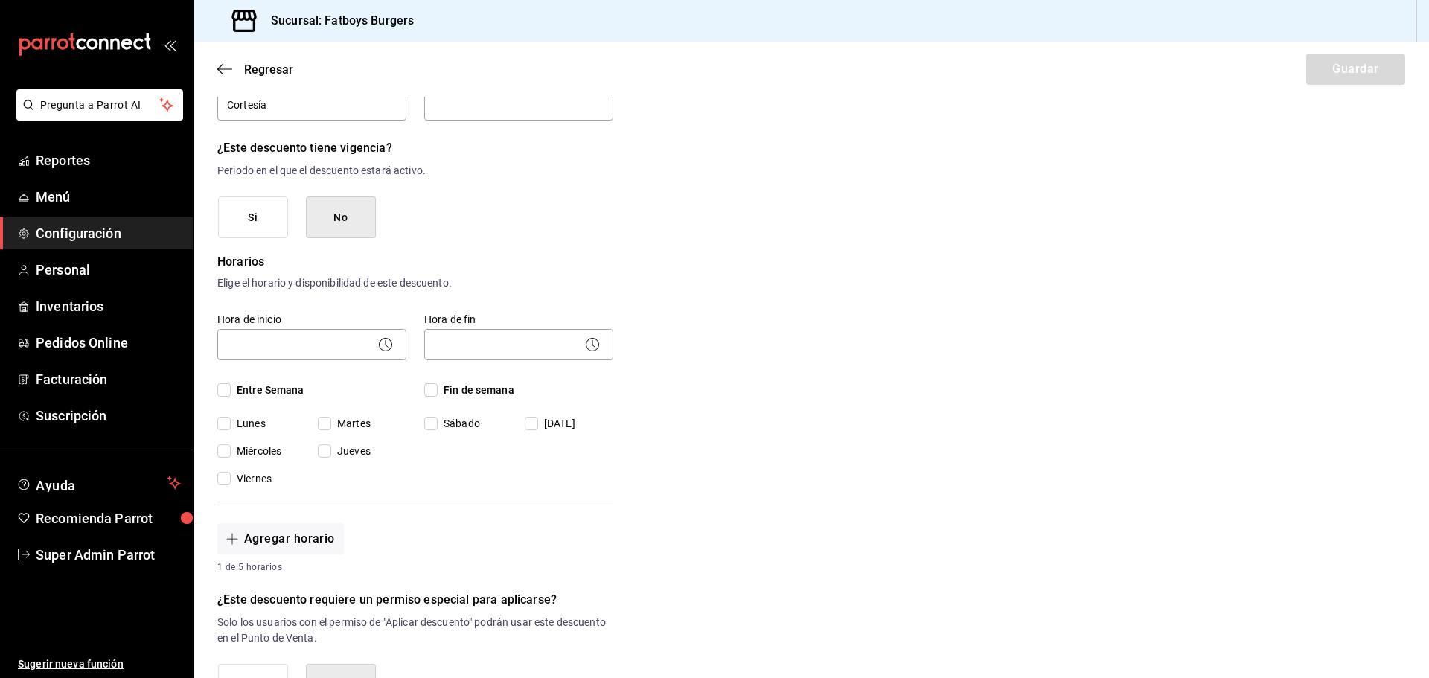
checkbox input "true"
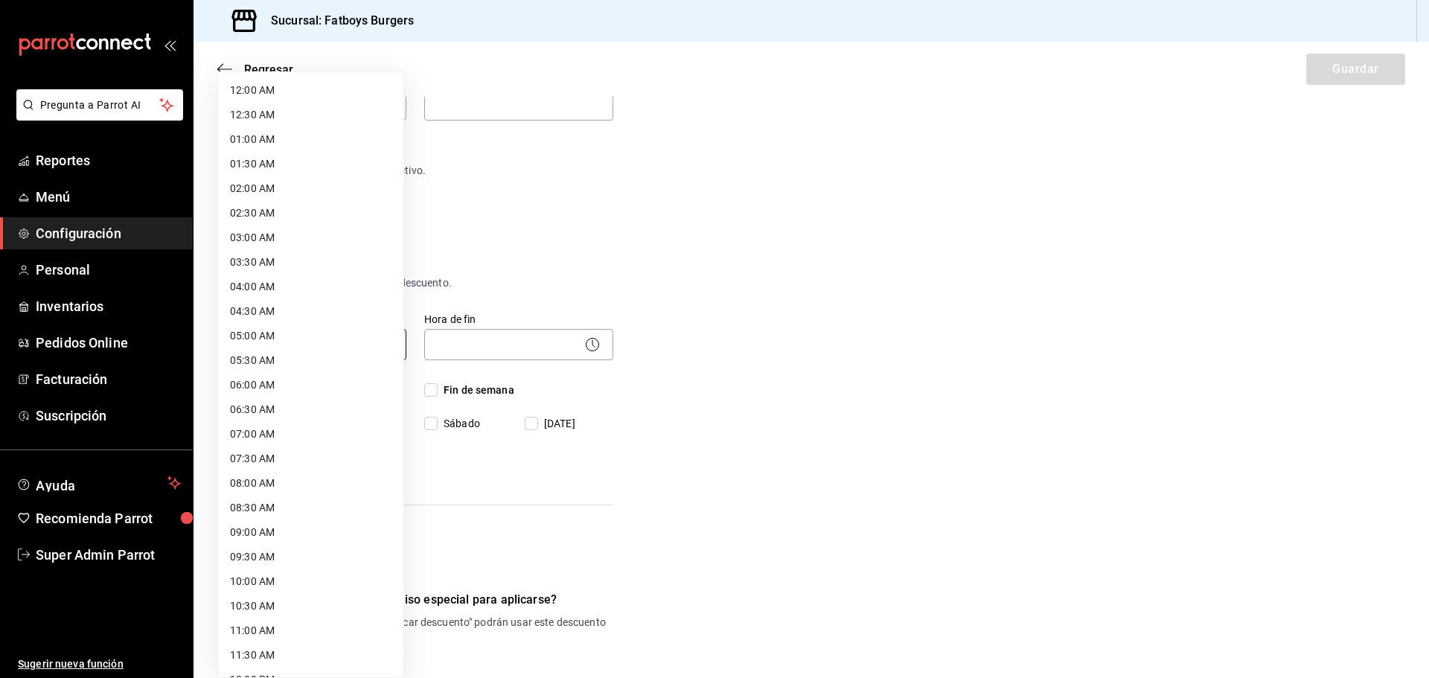
click at [346, 342] on body "Pregunta a Parrot AI Reportes Menú Configuración Personal Inventarios Pedidos O…" at bounding box center [714, 339] width 1429 height 678
click at [283, 89] on li "12:00 AM" at bounding box center [310, 90] width 185 height 25
type input "00:00"
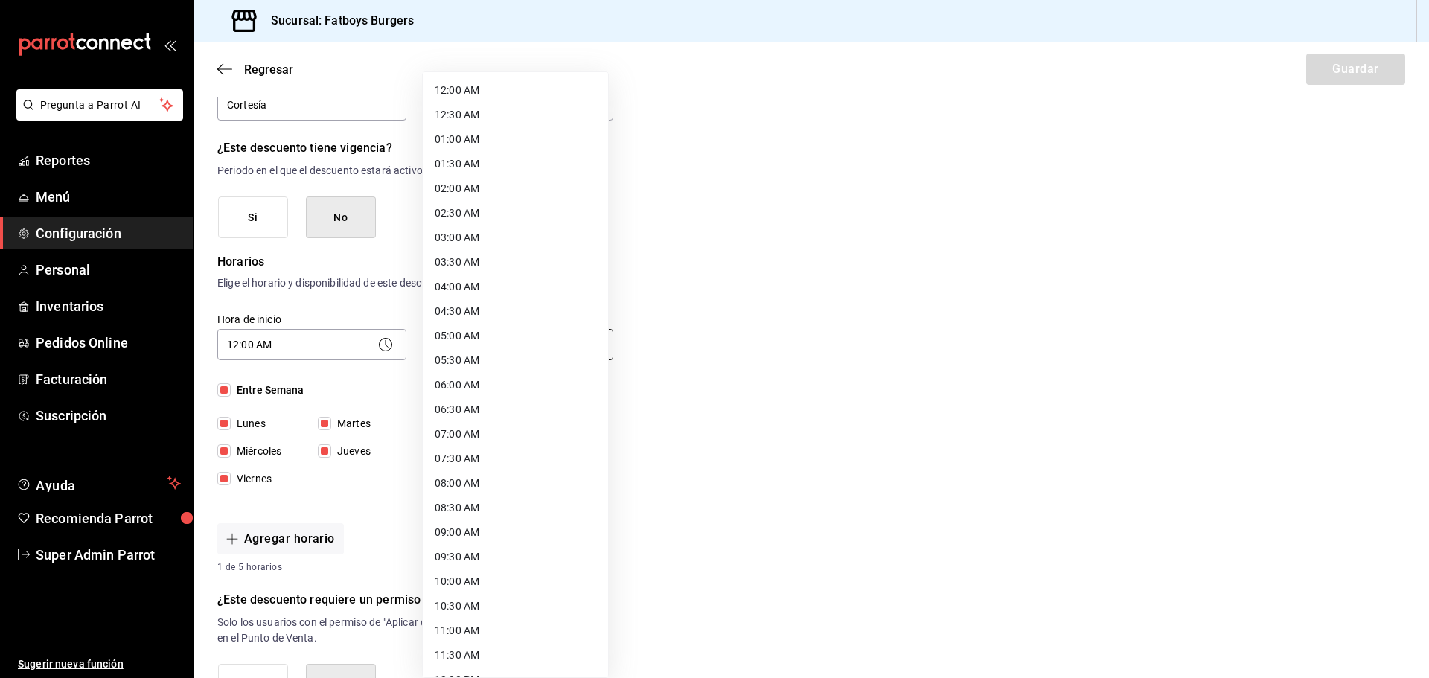
click at [508, 343] on body "Pregunta a Parrot AI Reportes Menú Configuración Personal Inventarios Pedidos O…" at bounding box center [714, 339] width 1429 height 678
click at [487, 658] on li "23:59 PM" at bounding box center [515, 659] width 185 height 25
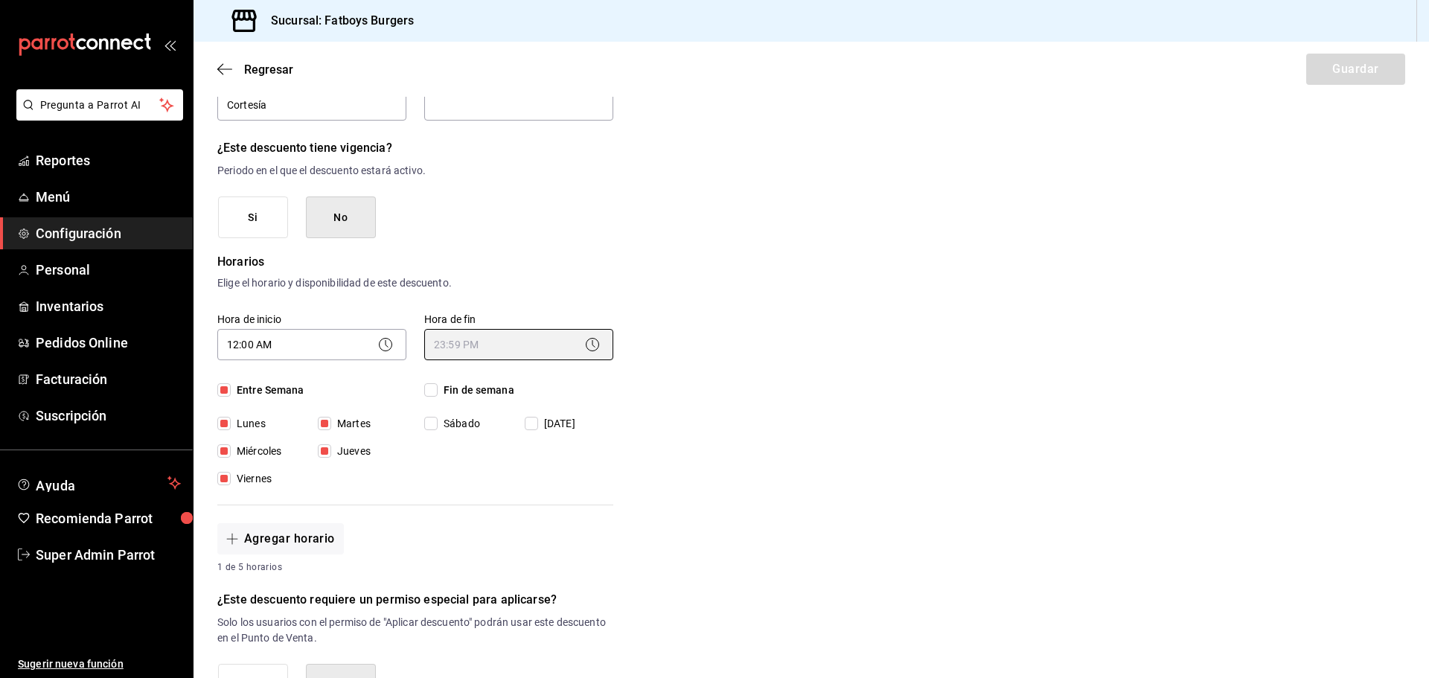
type input "23:59"
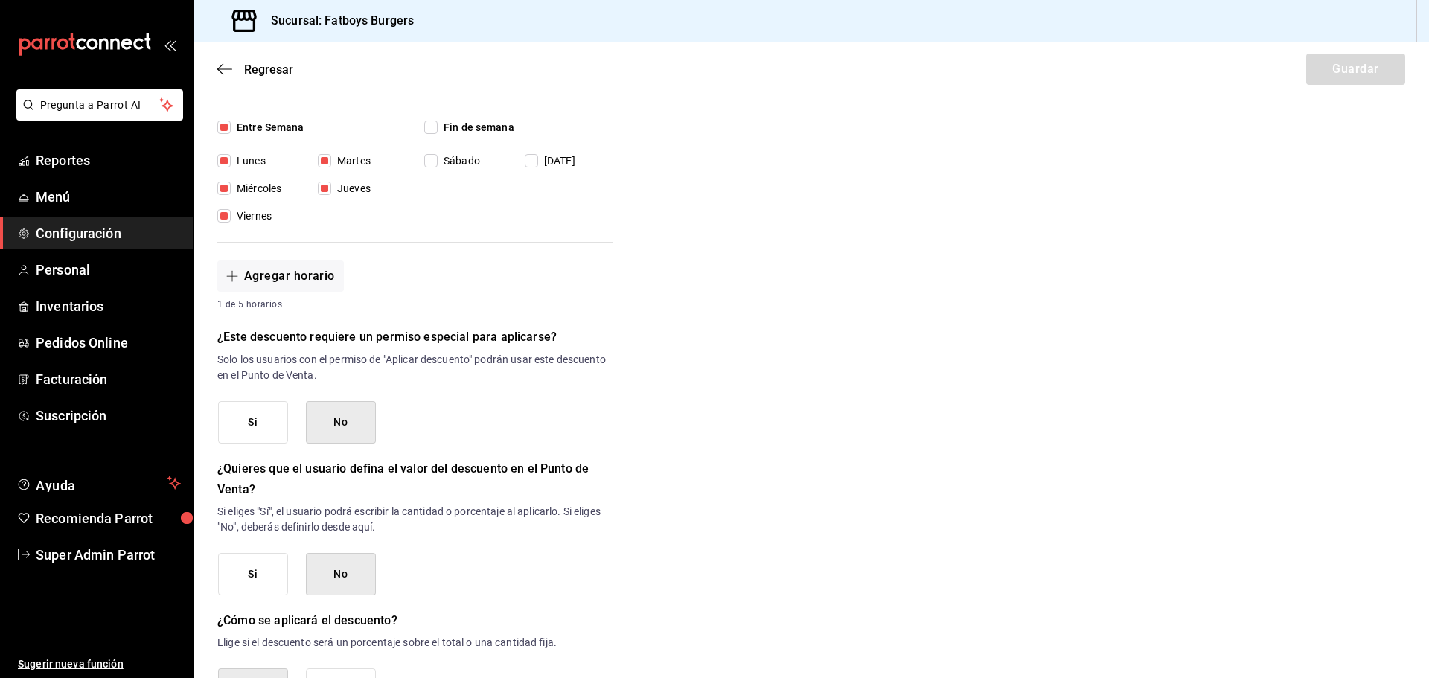
scroll to position [446, 0]
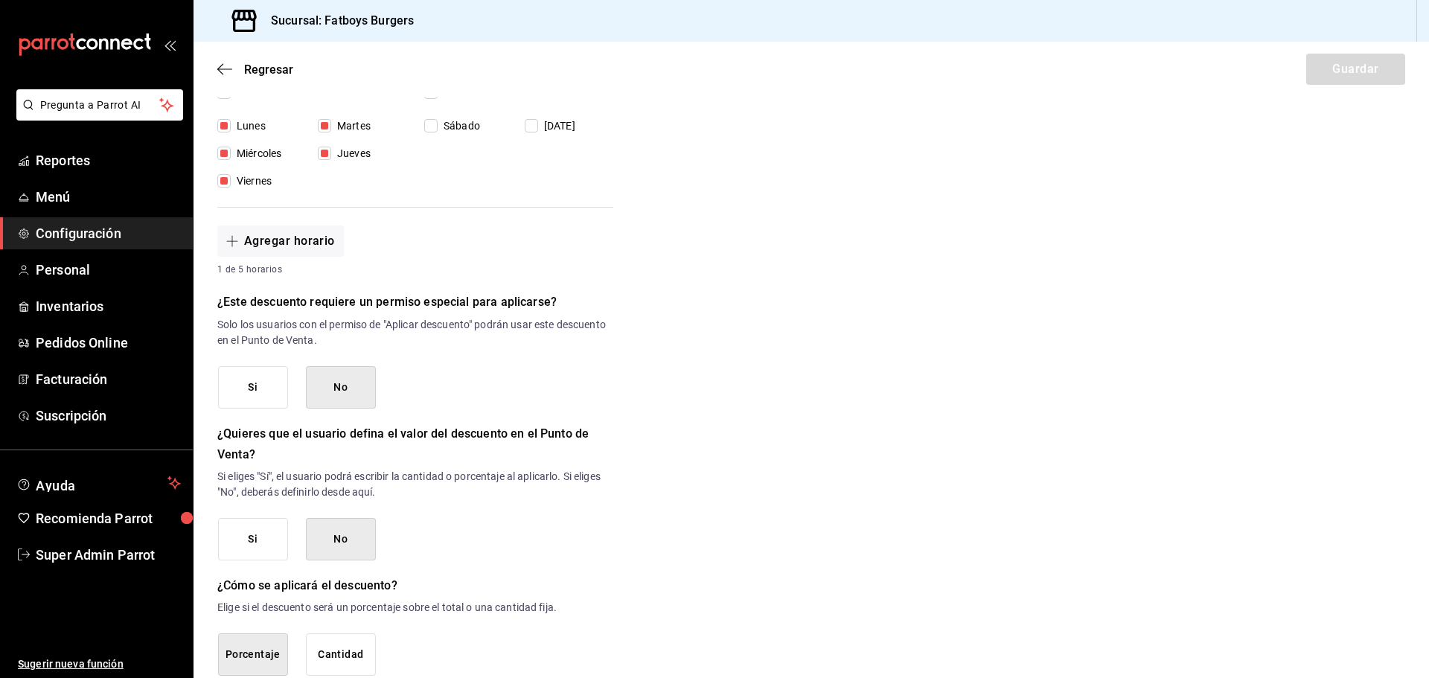
click at [276, 379] on button "Si" at bounding box center [253, 387] width 70 height 42
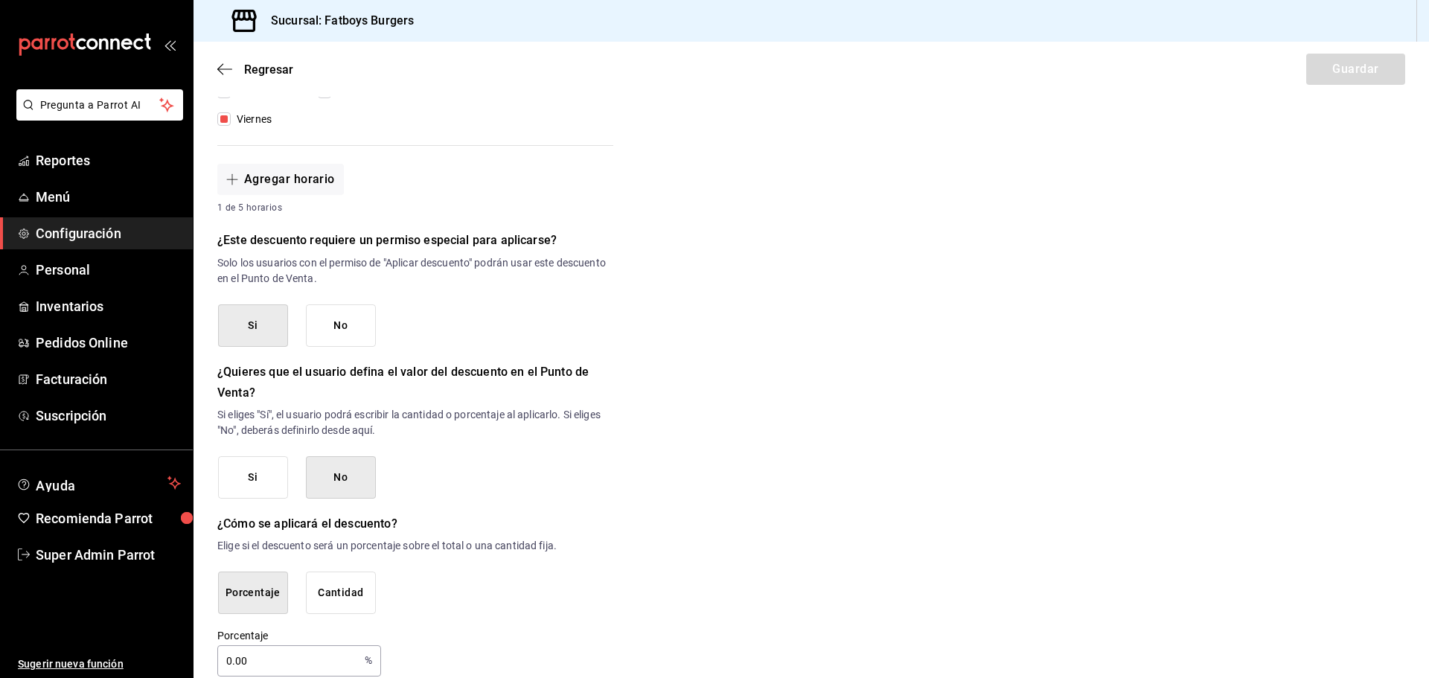
scroll to position [530, 0]
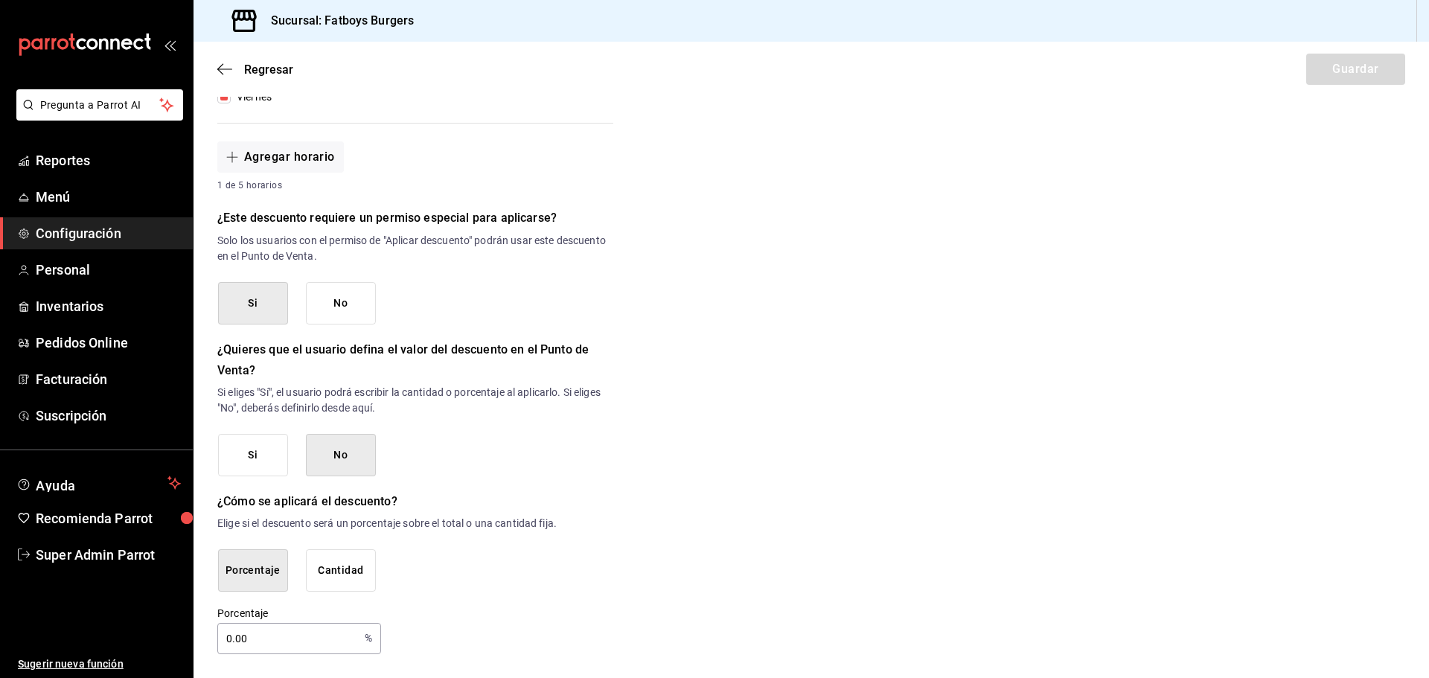
click at [443, 350] on h6 "¿Quieres que el usuario defina el valor del descuento en el Punto de Venta?" at bounding box center [415, 360] width 396 height 42
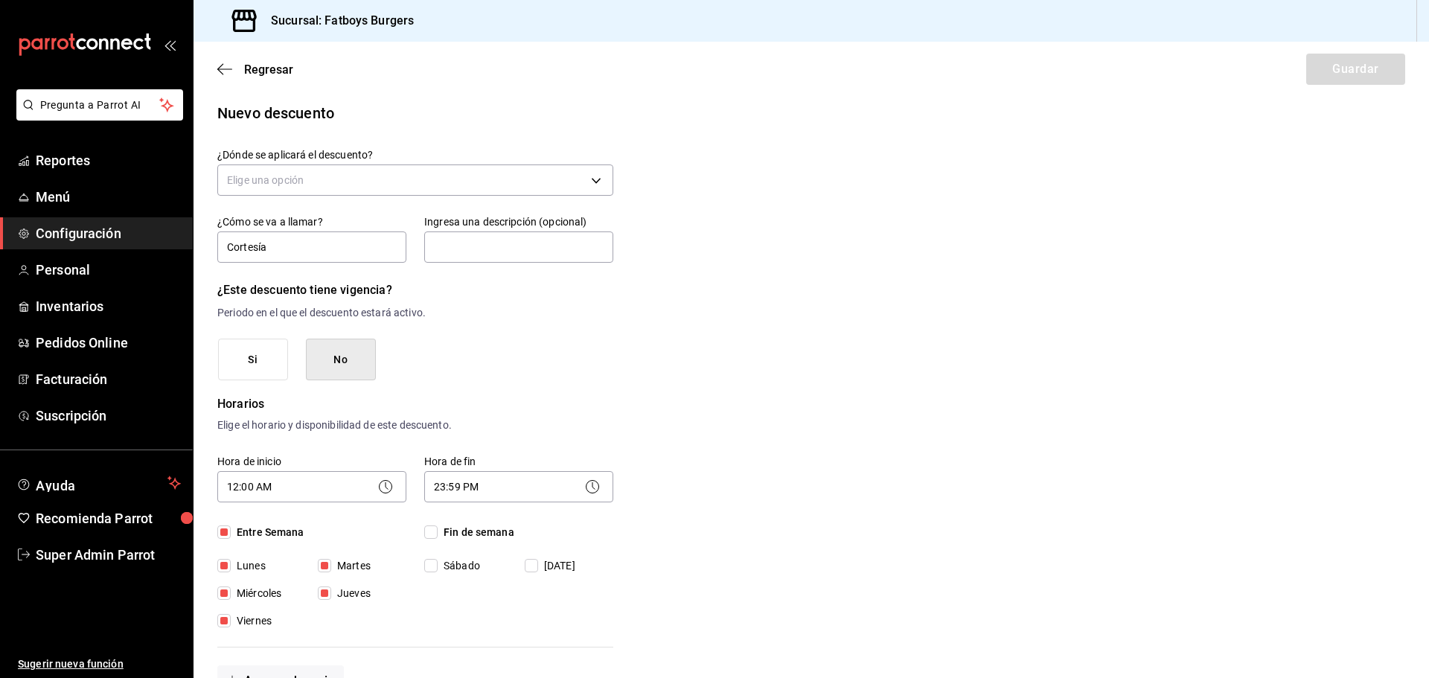
scroll to position [0, 0]
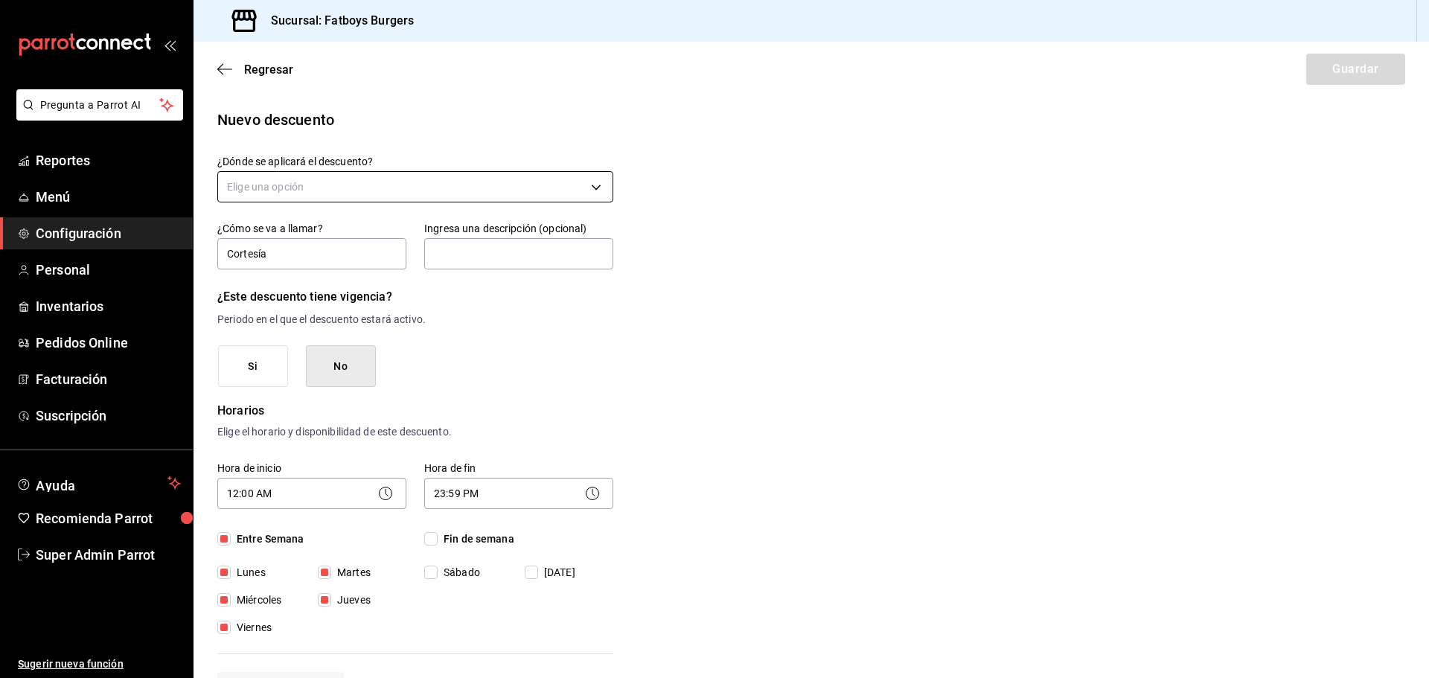
click at [379, 183] on body "Pregunta a Parrot AI Reportes Menú Configuración Personal Inventarios Pedidos O…" at bounding box center [714, 339] width 1429 height 678
click at [289, 280] on li "Artículo en orden" at bounding box center [413, 282] width 391 height 25
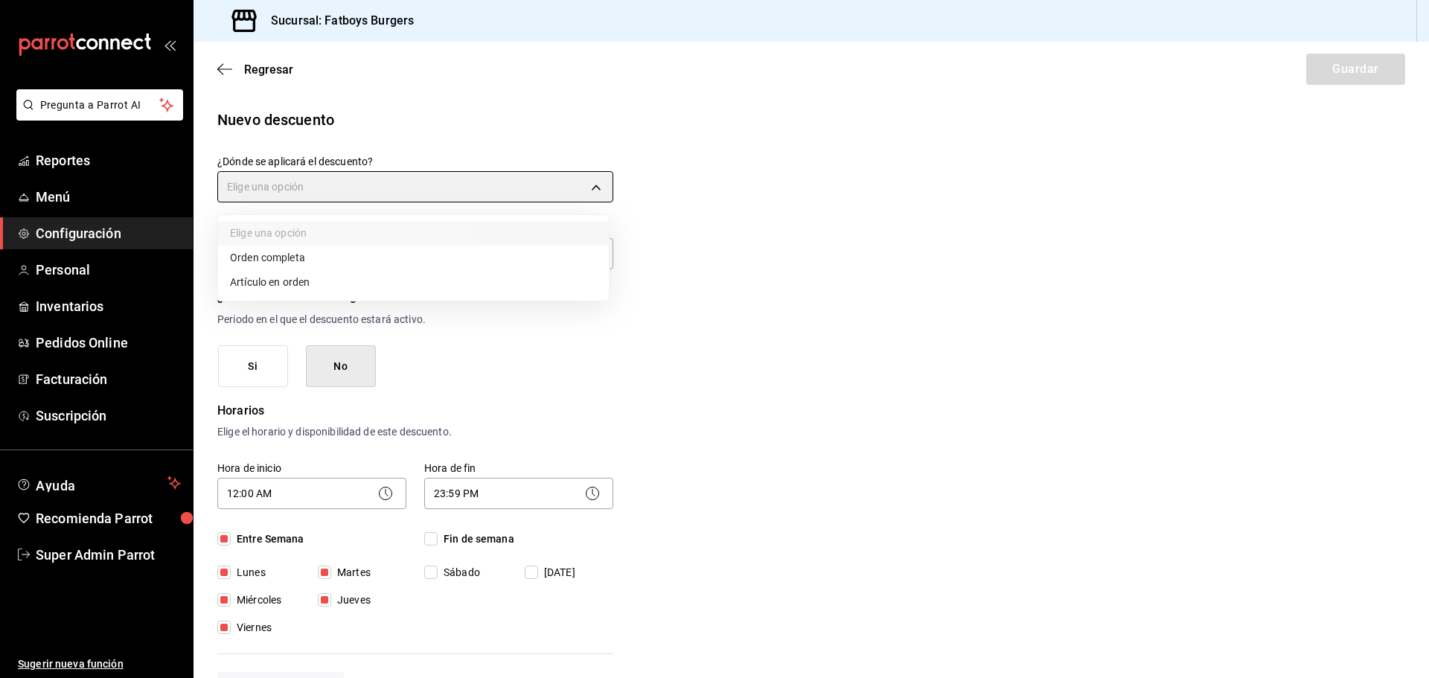
type input "ORDER_ITEM"
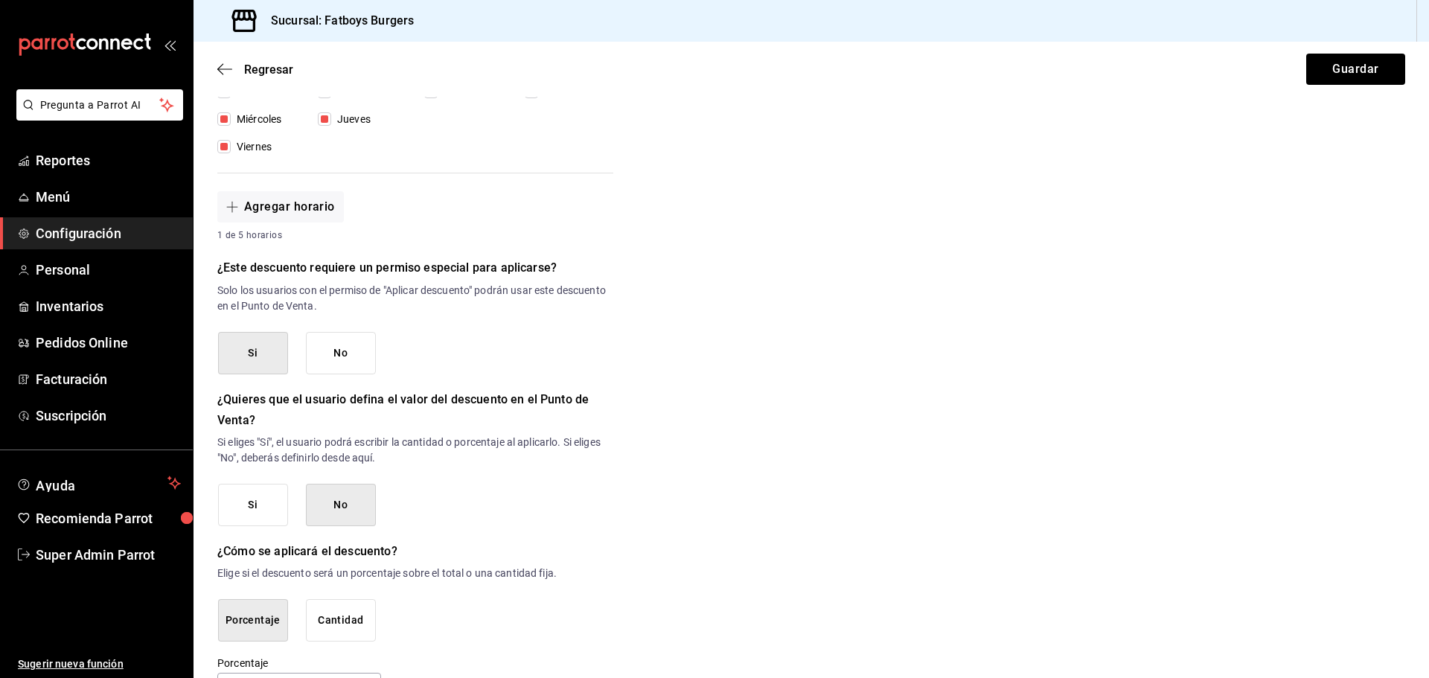
scroll to position [530, 0]
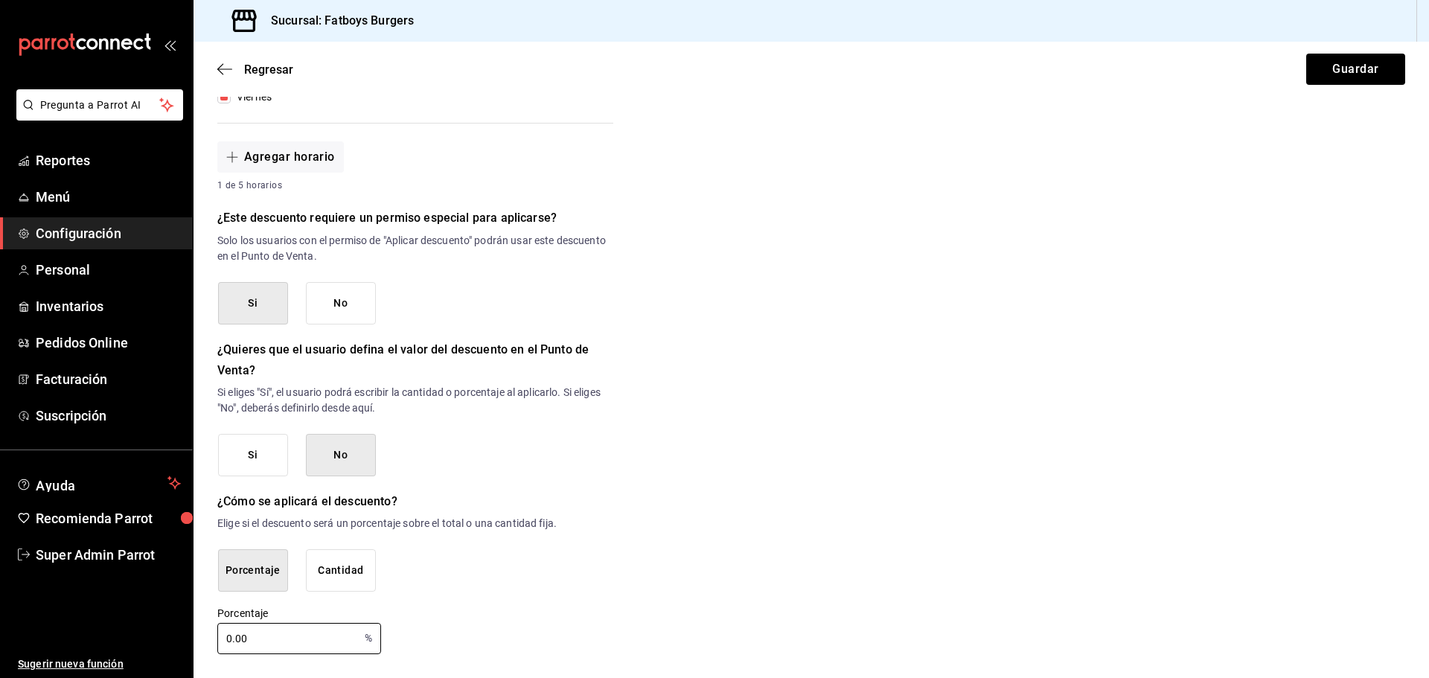
drag, startPoint x: 161, startPoint y: 638, endPoint x: 126, endPoint y: 648, distance: 35.6
click at [127, 644] on div "Pregunta a Parrot AI Reportes Menú Configuración Personal Inventarios Pedidos O…" at bounding box center [714, 339] width 1429 height 678
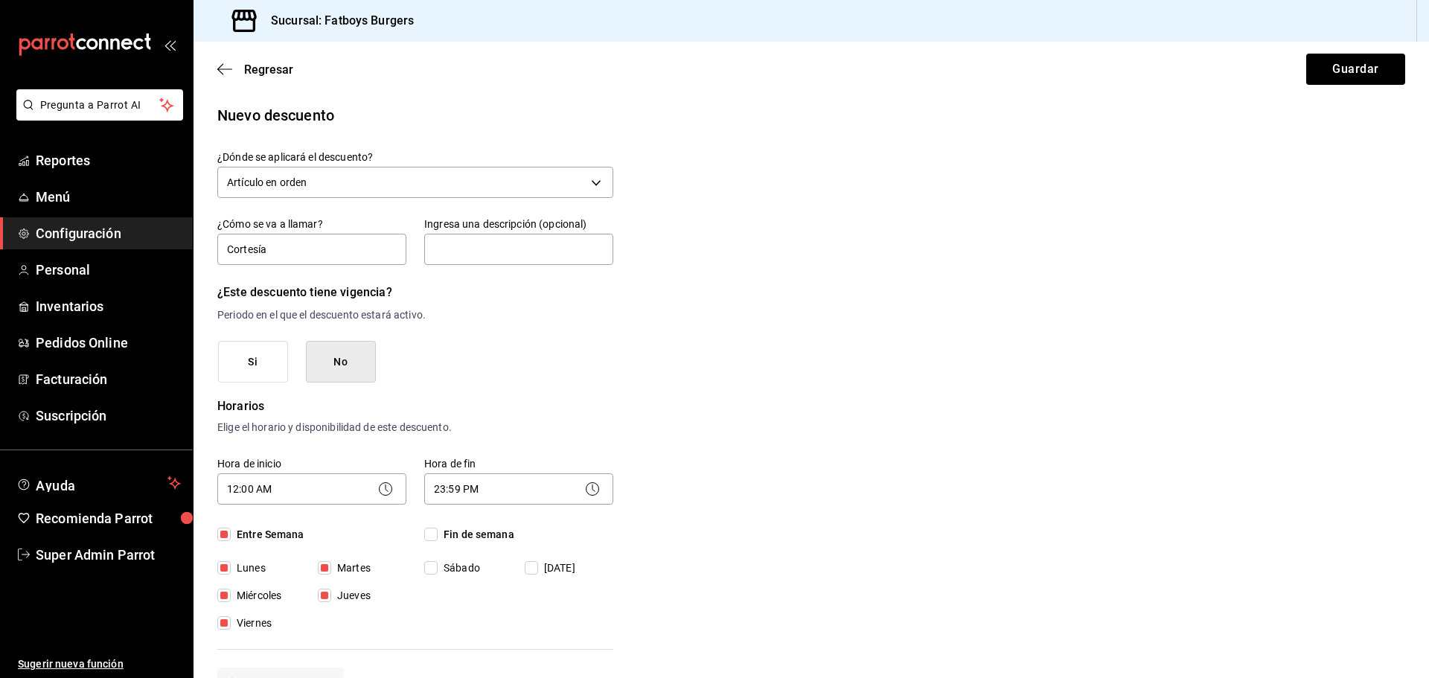
scroll to position [0, 0]
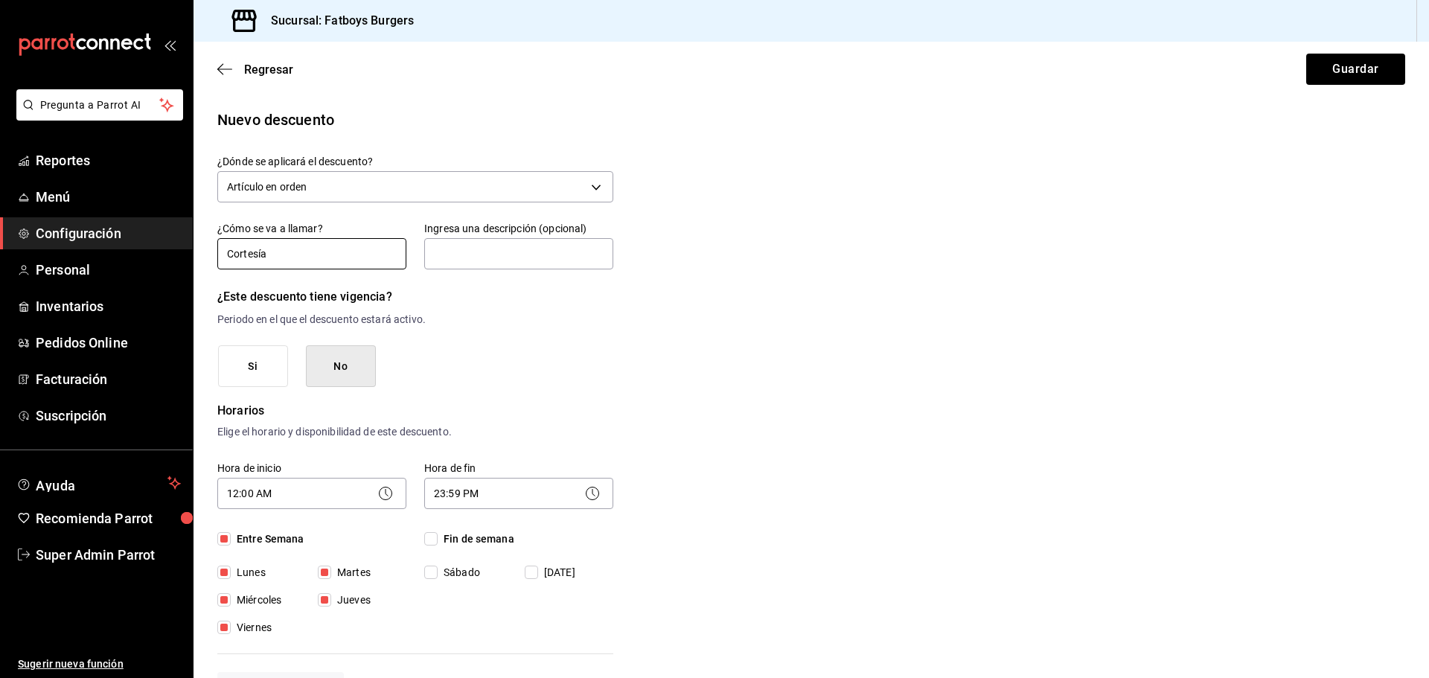
type input "100"
click at [381, 246] on input "Cortesía" at bounding box center [311, 253] width 189 height 31
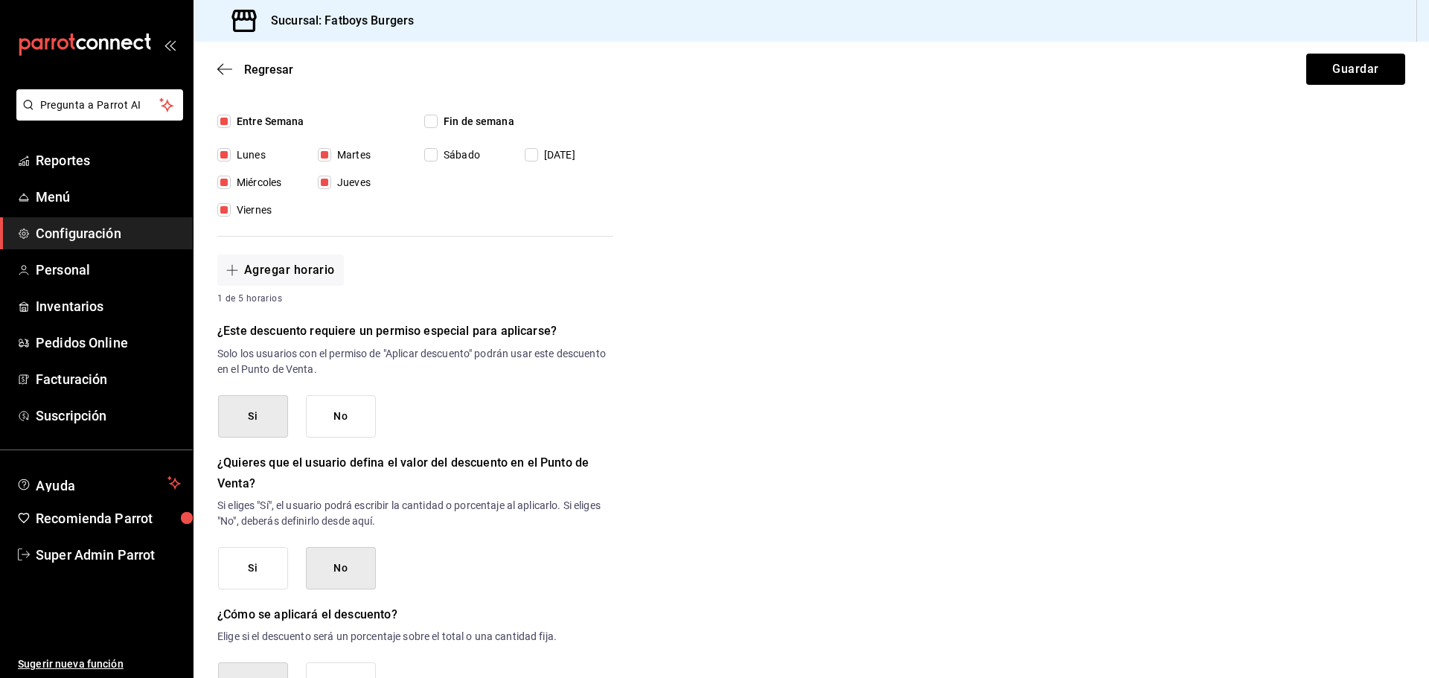
scroll to position [10, 0]
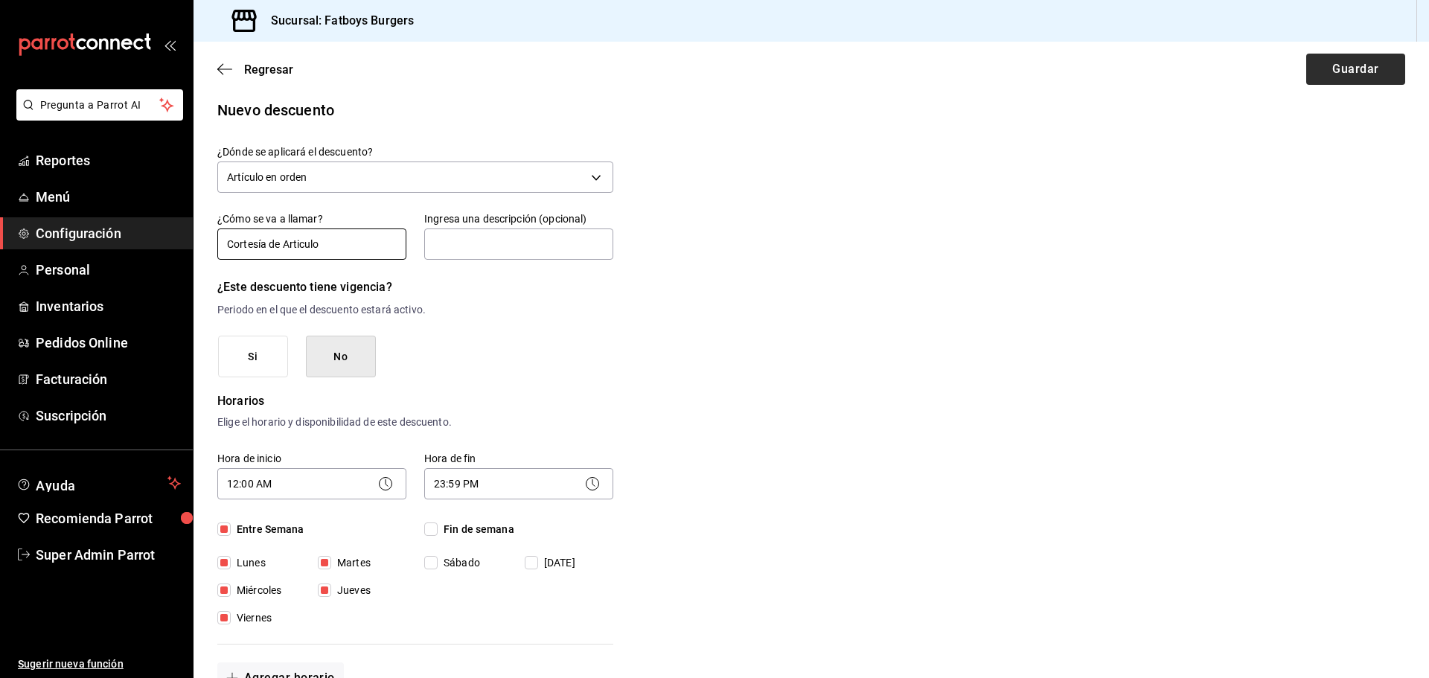
type input "Cortesía de Articulo"
click at [1338, 65] on button "Guardar" at bounding box center [1355, 69] width 99 height 31
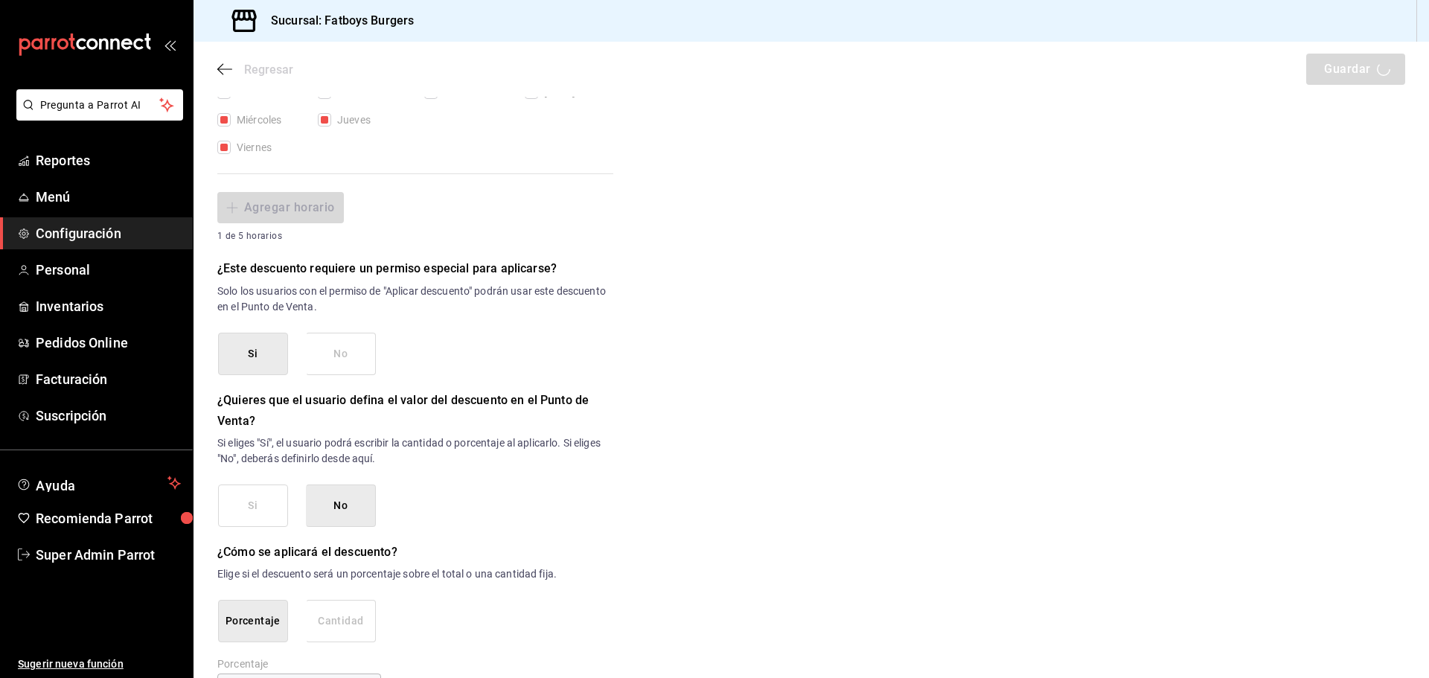
scroll to position [530, 0]
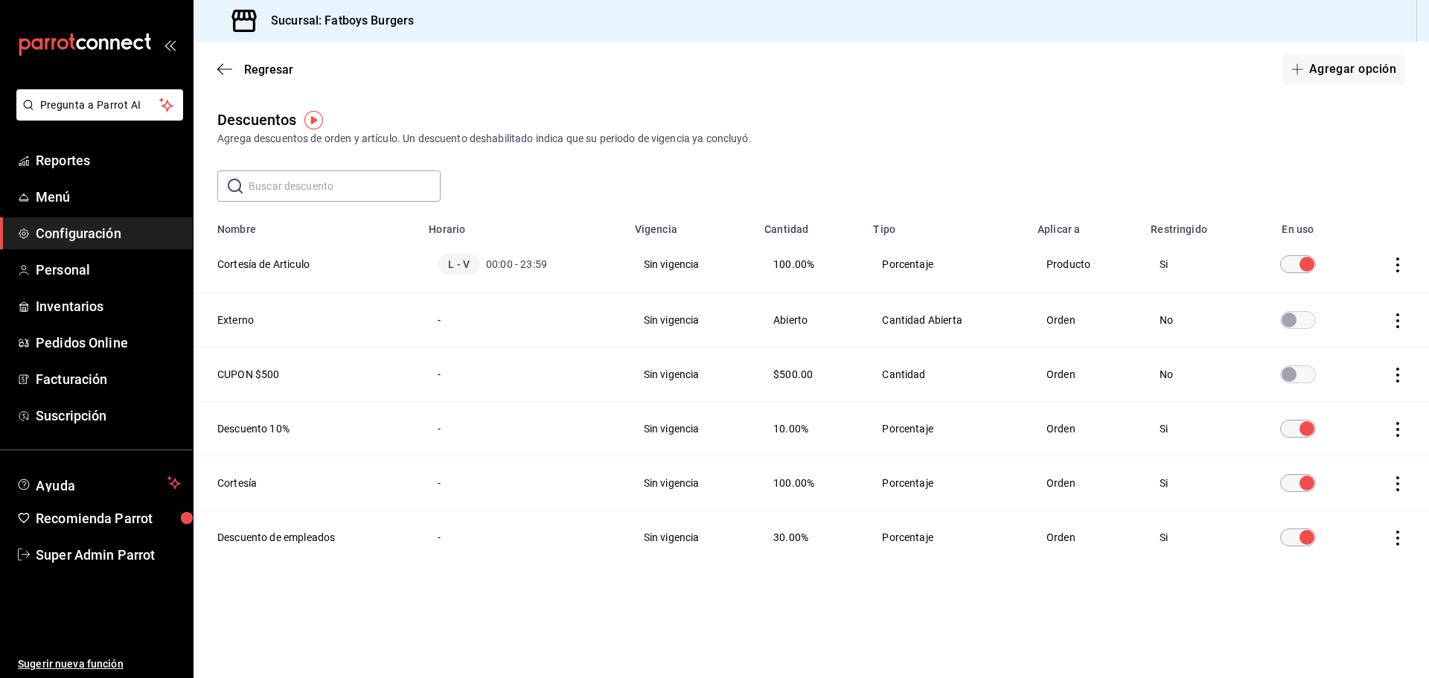
click at [278, 264] on th "Cortesía de Articulo" at bounding box center [306, 264] width 226 height 57
click at [1394, 269] on icon "actions" at bounding box center [1397, 264] width 15 height 15
click at [1173, 158] on div at bounding box center [714, 339] width 1429 height 678
